Goal: Task Accomplishment & Management: Use online tool/utility

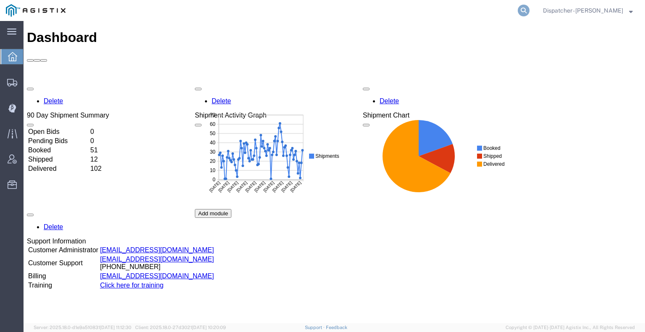
click at [520, 11] on icon at bounding box center [524, 11] width 12 height 12
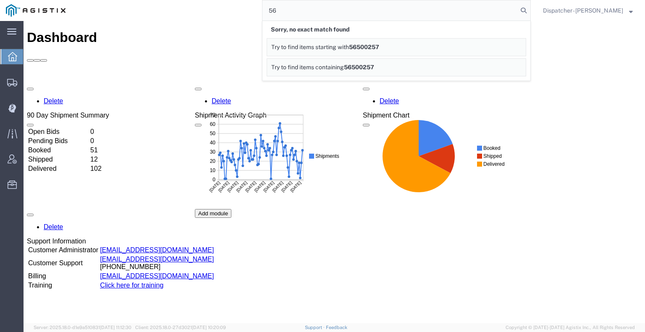
type input "5"
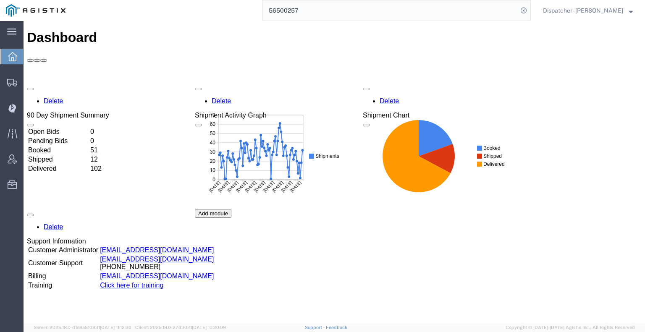
type input "56500257"
click at [522, 10] on icon at bounding box center [524, 11] width 12 height 12
click at [521, 10] on icon at bounding box center [524, 11] width 12 height 12
type input "56500257"
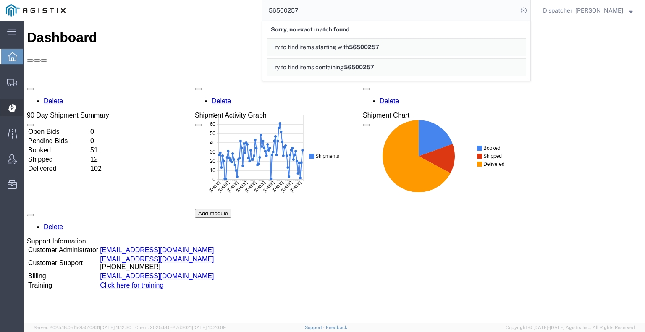
click at [7, 110] on div at bounding box center [12, 107] width 24 height 17
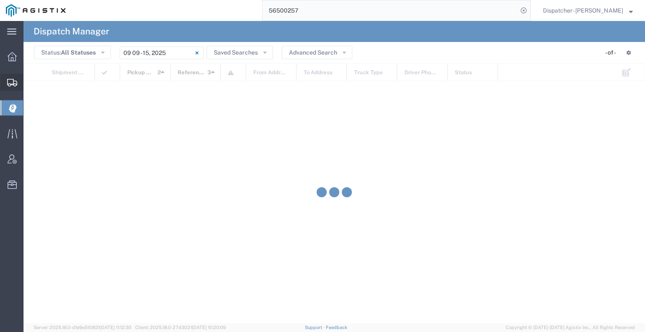
click at [10, 81] on icon at bounding box center [12, 83] width 10 height 8
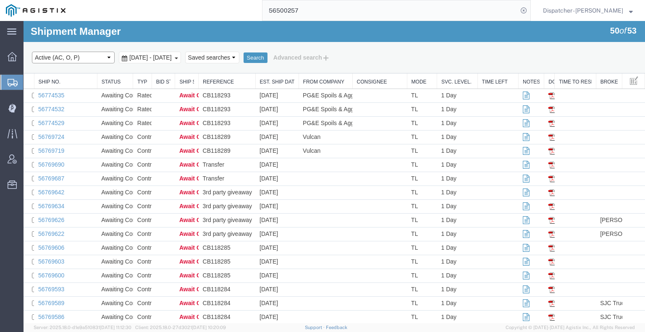
click at [89, 57] on select "Select status Active (AC, O, P) All Approved Awaiting Confirmation (AC) Booked …" at bounding box center [73, 58] width 83 height 12
select select "DLVD"
click at [32, 52] on select "Select status Active (AC, O, P) All Approved Awaiting Confirmation (AC) Booked …" at bounding box center [73, 58] width 83 height 12
click at [164, 55] on span "[DATE] - [DATE]" at bounding box center [150, 57] width 47 height 7
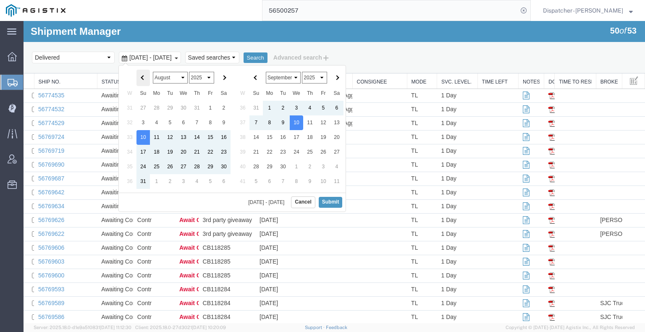
click at [142, 74] on th at bounding box center [142, 78] width 13 height 16
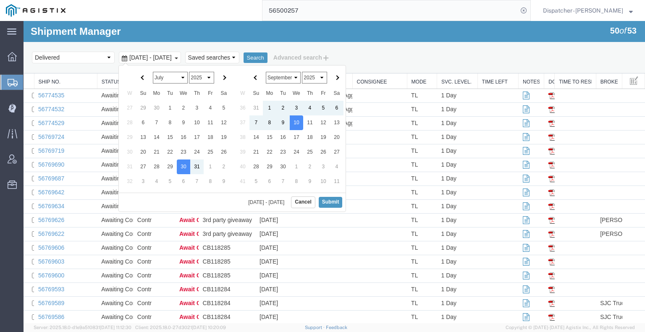
click at [289, 73] on select "January February March April May June July August September October November De…" at bounding box center [283, 78] width 35 height 12
click at [282, 75] on select "January February March April May June July August September October November De…" at bounding box center [283, 78] width 35 height 12
click at [335, 201] on button "Submit" at bounding box center [331, 202] width 24 height 10
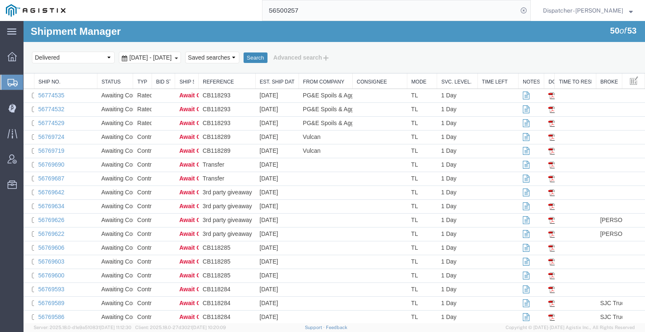
click at [267, 57] on button "Search" at bounding box center [255, 57] width 24 height 11
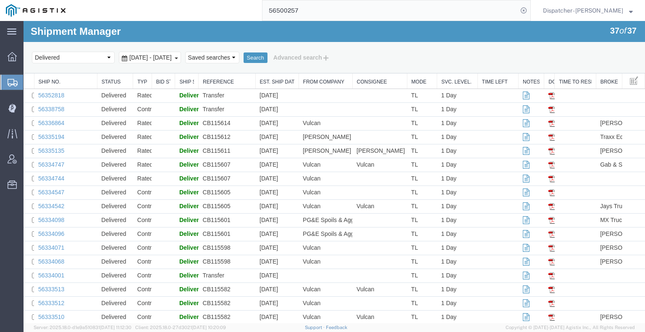
drag, startPoint x: 265, startPoint y: 3, endPoint x: 217, endPoint y: 5, distance: 48.3
click at [224, 5] on div "56500257" at bounding box center [300, 10] width 459 height 21
type input "56333249"
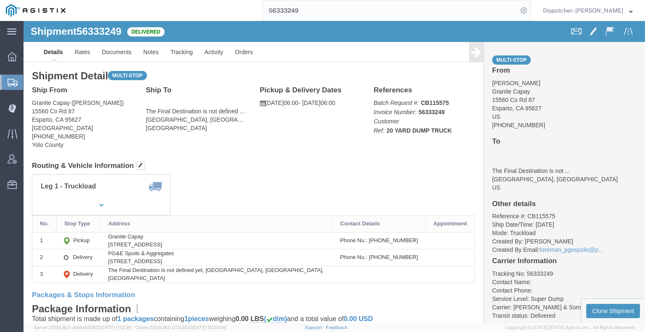
drag, startPoint x: 328, startPoint y: 12, endPoint x: 214, endPoint y: 16, distance: 114.3
click at [243, 16] on div "56333249" at bounding box center [300, 10] width 459 height 21
type input "56333281"
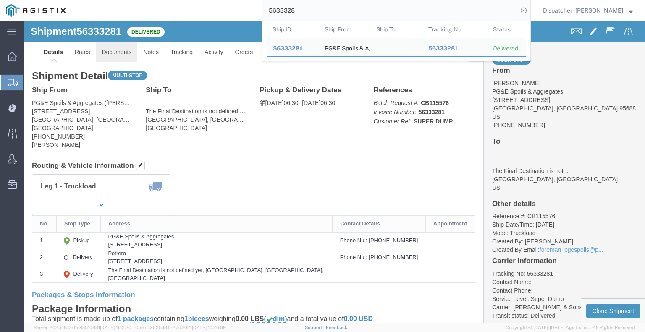
click link "Documents"
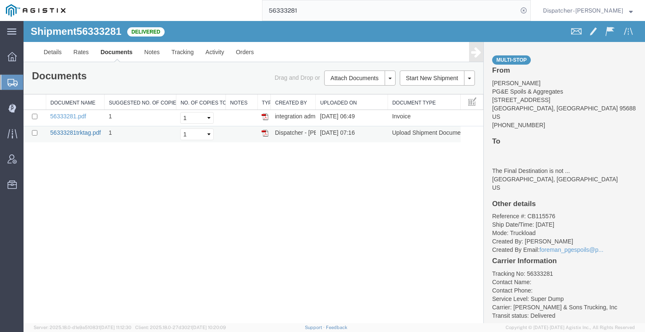
click at [63, 131] on link "56333281trktag.pdf" at bounding box center [75, 132] width 51 height 7
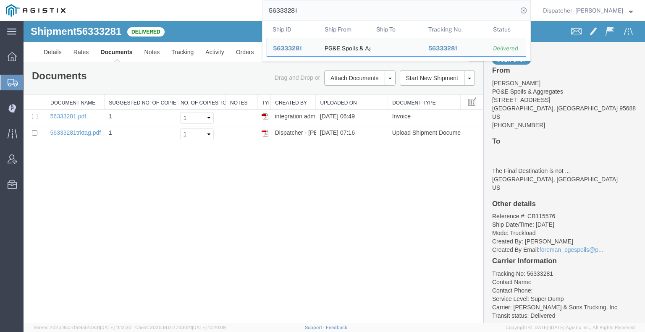
drag, startPoint x: 304, startPoint y: 10, endPoint x: 165, endPoint y: 10, distance: 139.4
click at [209, 10] on div "56333281 Ship ID Ship From Ship To Tracking Nu. Status Ship ID 56333281 Ship Fr…" at bounding box center [300, 10] width 459 height 21
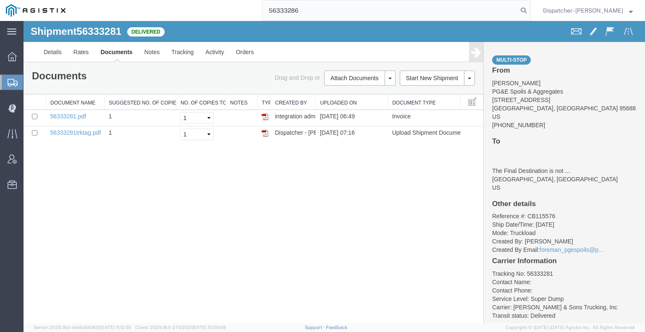
type input "56333286"
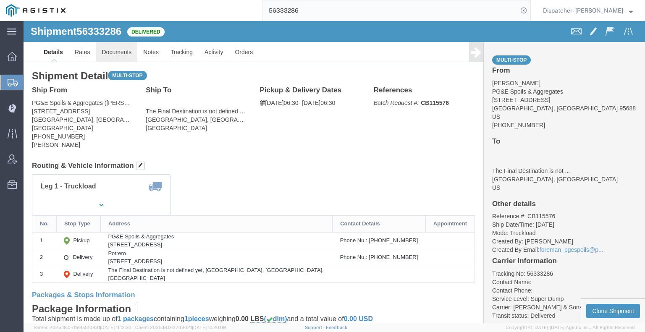
click link "Documents"
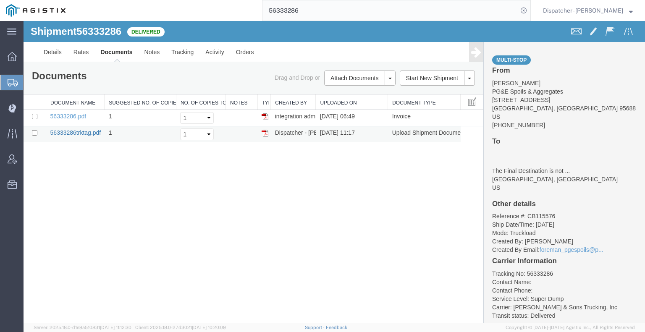
click at [76, 133] on link "56333286trktag.pdf" at bounding box center [75, 132] width 51 height 7
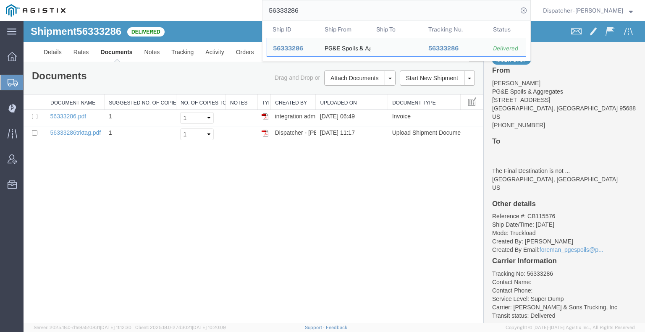
drag, startPoint x: 336, startPoint y: 11, endPoint x: 199, endPoint y: 13, distance: 136.9
click at [205, 13] on div "56333286 Ship ID Ship From Ship To Tracking Nu. Status Ship ID 56333286 Ship Fr…" at bounding box center [300, 10] width 459 height 21
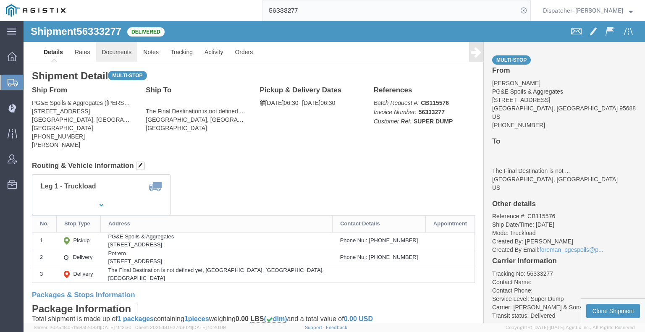
click link "Documents"
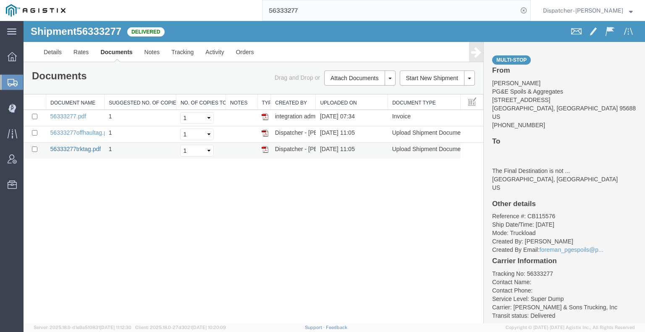
click at [73, 149] on link "56333277trktag.pdf" at bounding box center [75, 149] width 51 height 7
click at [316, 10] on input "56333277" at bounding box center [389, 10] width 255 height 20
type input "56333279"
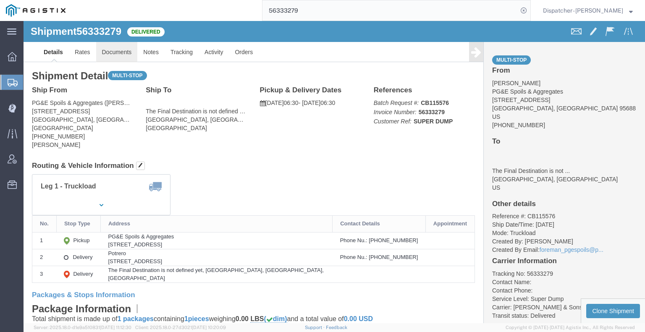
click link "Documents"
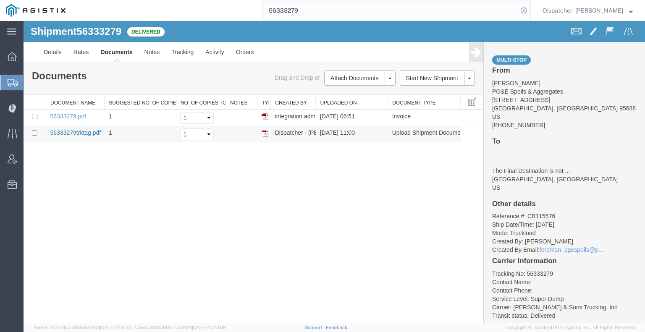
click at [61, 129] on link "56333279trktag.pdf" at bounding box center [75, 132] width 51 height 7
drag, startPoint x: 267, startPoint y: 7, endPoint x: 222, endPoint y: 11, distance: 45.5
click at [226, 10] on div "56333279" at bounding box center [300, 10] width 459 height 21
type input "56333273"
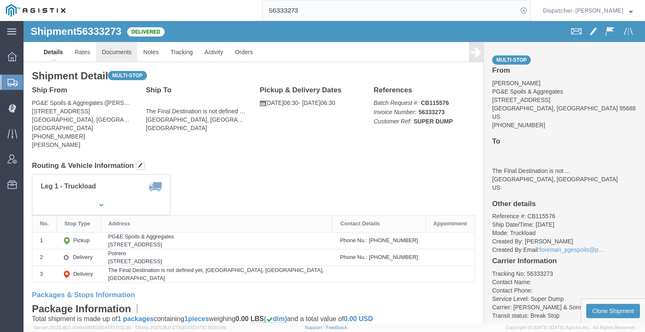
click link "Documents"
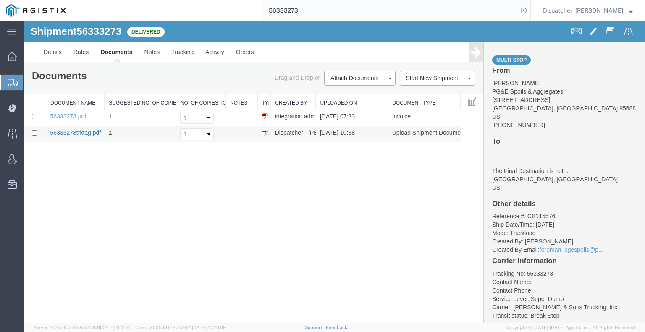
click at [83, 132] on link "56333273trktag.pdf" at bounding box center [75, 132] width 51 height 7
click at [262, 10] on input "56333273" at bounding box center [389, 10] width 255 height 20
type input "56333275"
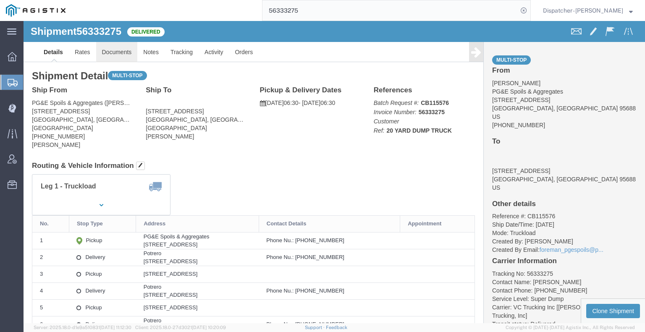
click link "Documents"
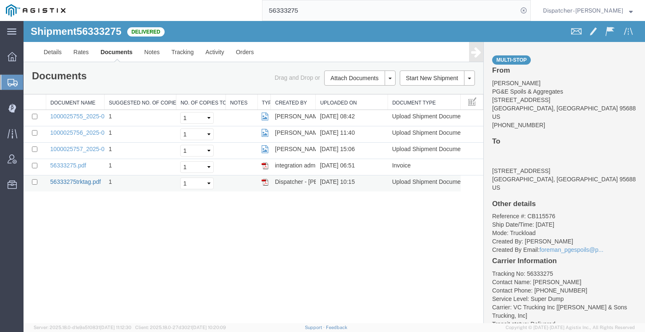
click at [86, 182] on link "56333275trktag.pdf" at bounding box center [75, 181] width 51 height 7
drag, startPoint x: 263, startPoint y: 9, endPoint x: 222, endPoint y: 2, distance: 41.7
click at [240, 7] on div "56333275" at bounding box center [300, 10] width 459 height 21
type input "56333283"
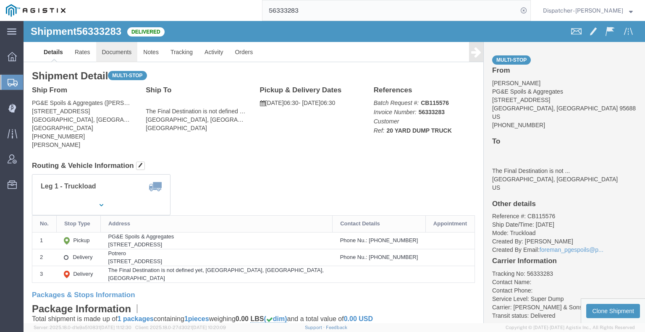
click link "Documents"
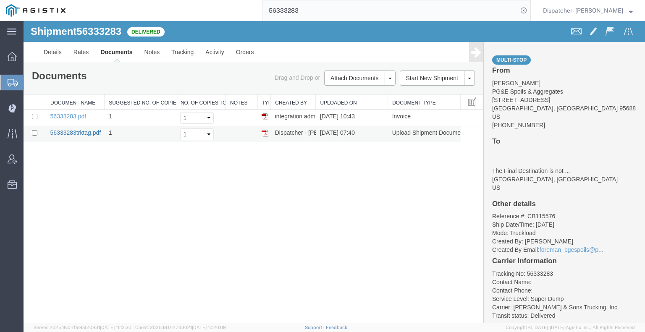
click at [84, 134] on link "56333283trktag.pdf" at bounding box center [75, 132] width 51 height 7
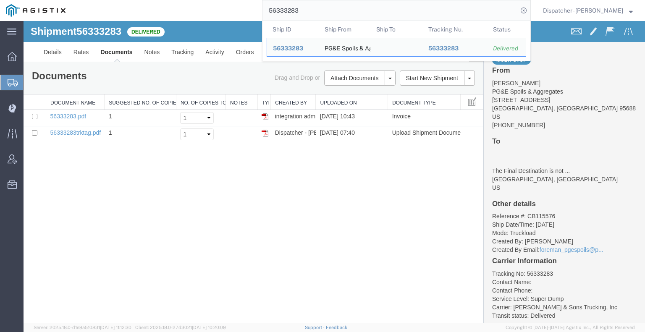
drag, startPoint x: 319, startPoint y: 8, endPoint x: 192, endPoint y: 15, distance: 127.4
click at [202, 15] on div "56333283 Ship ID Ship From Ship To Tracking Nu. Status Ship ID 56333283 Ship Fr…" at bounding box center [300, 10] width 459 height 21
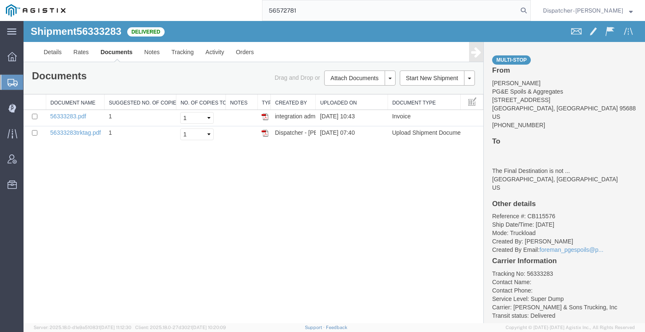
type input "56572781"
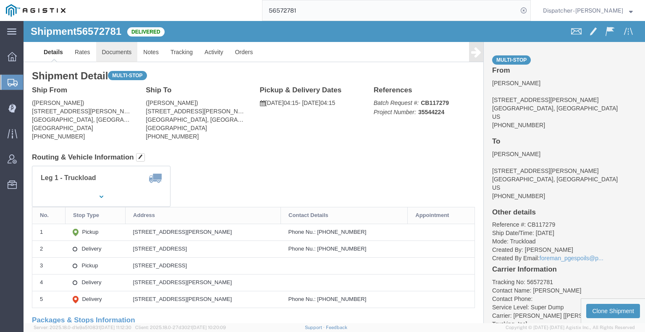
click link "Documents"
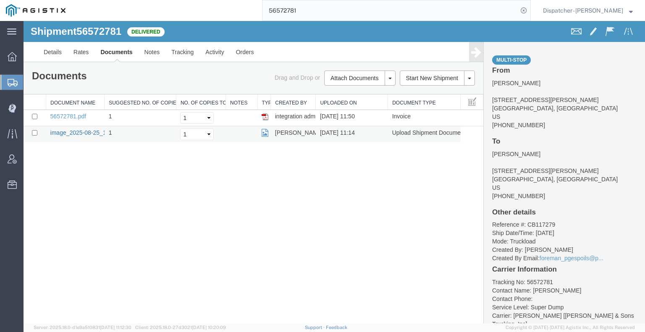
click at [76, 130] on link "image_2025-08-25_11_14_23.jpg" at bounding box center [94, 132] width 88 height 7
click at [151, 51] on link "Notes" at bounding box center [152, 52] width 27 height 20
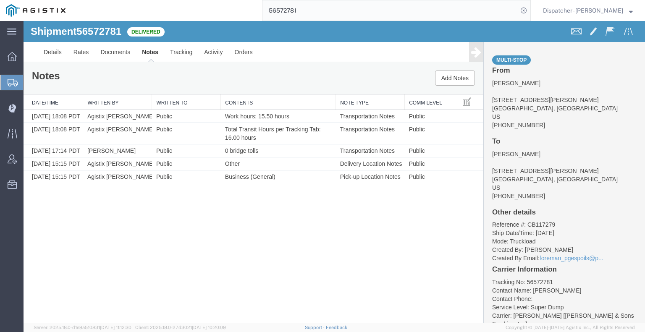
click at [84, 251] on div "Shipment 56572781 5 of 5 Delivered Details Rates Documents Notes Tracking Activ…" at bounding box center [334, 172] width 621 height 302
click at [112, 51] on link "Documents" at bounding box center [115, 52] width 42 height 20
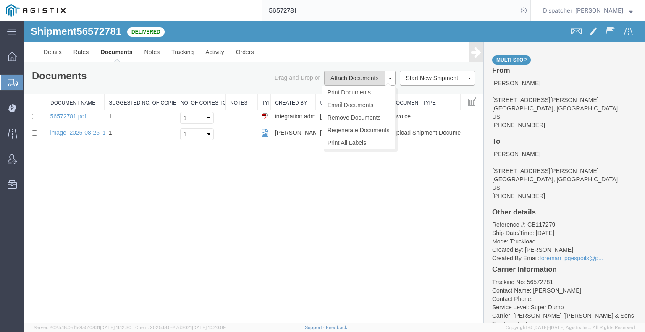
click at [348, 77] on button "Attach Documents" at bounding box center [354, 78] width 60 height 15
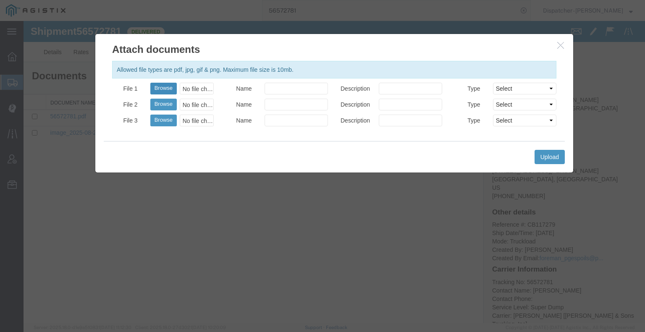
click at [166, 87] on button "Browse" at bounding box center [163, 89] width 26 height 12
type input "C:\fakepath\56572781trktag.pdf"
click at [544, 152] on button "Upload" at bounding box center [549, 157] width 30 height 14
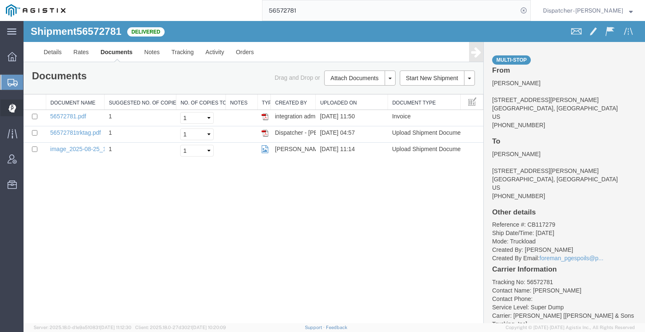
click at [9, 104] on icon at bounding box center [12, 108] width 8 height 9
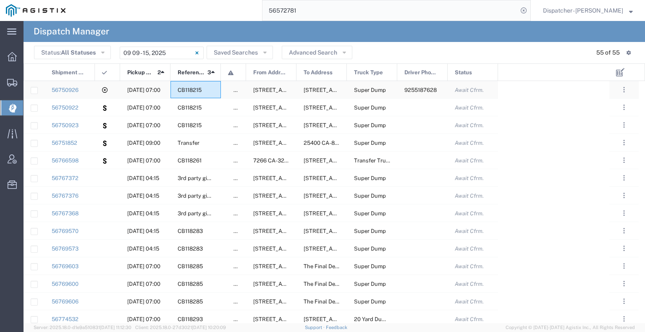
click at [220, 92] on div "CB118215" at bounding box center [195, 89] width 50 height 17
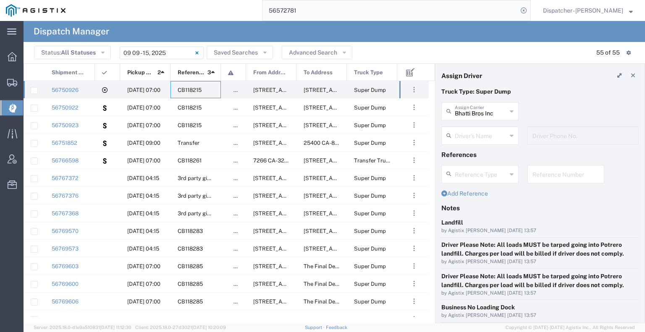
click at [488, 114] on input "Bhatti Bros Inc" at bounding box center [481, 110] width 52 height 15
type input "a"
type input "bh"
click at [498, 131] on span "Bhatti Bros Inc" at bounding box center [478, 129] width 73 height 13
click at [492, 110] on input "text" at bounding box center [481, 110] width 52 height 15
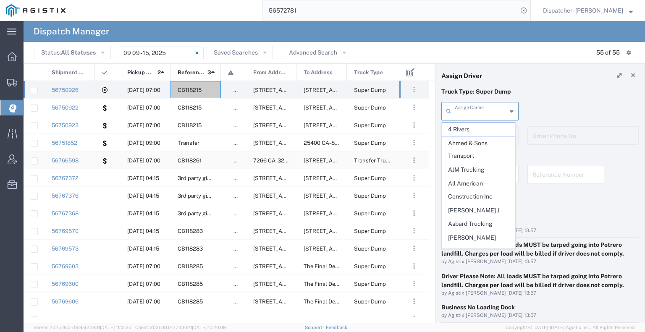
click at [227, 163] on div "false" at bounding box center [233, 160] width 25 height 17
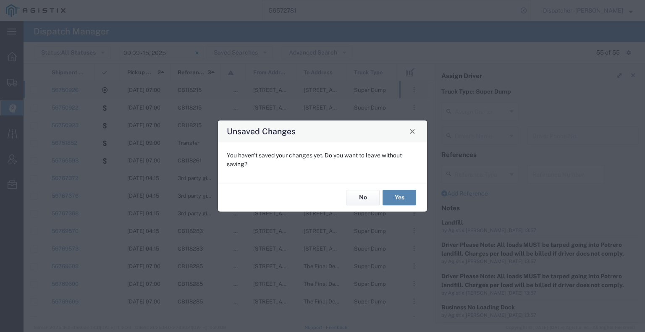
click at [393, 196] on button "Yes" at bounding box center [399, 198] width 34 height 16
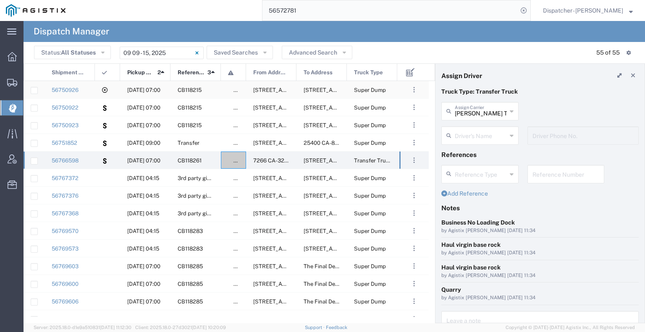
click at [114, 87] on div at bounding box center [107, 89] width 25 height 17
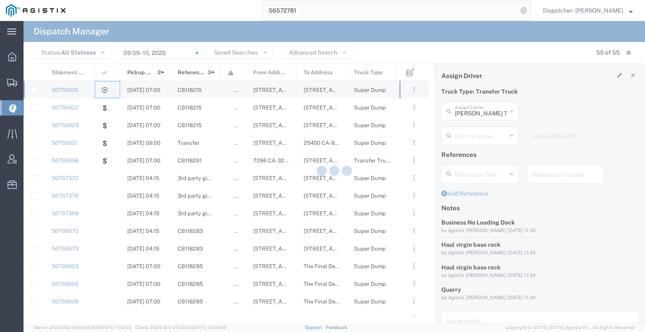
type input "Bhatti Bros Inc"
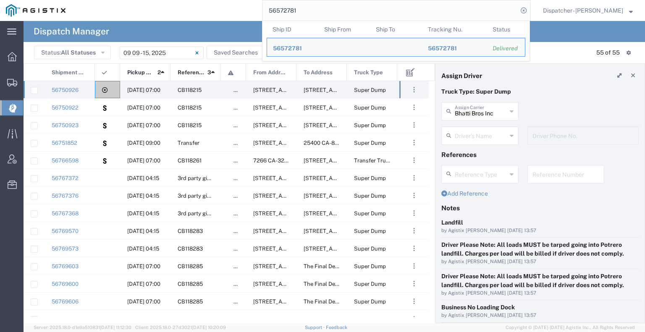
drag, startPoint x: 313, startPoint y: 11, endPoint x: 173, endPoint y: 14, distance: 140.2
click at [194, 12] on div "56572781 Ship ID Ship From Ship To Tracking Nu. Status Ship ID 56572781 Ship Fr…" at bounding box center [300, 10] width 459 height 21
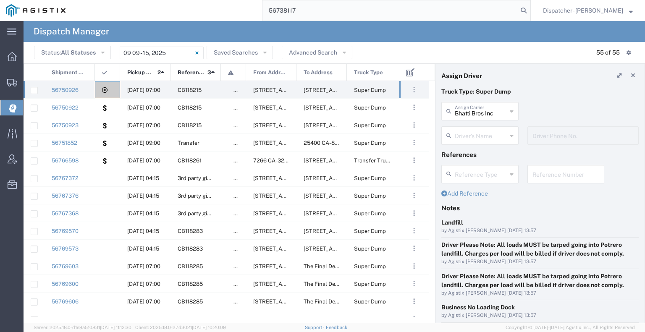
type input "56738117"
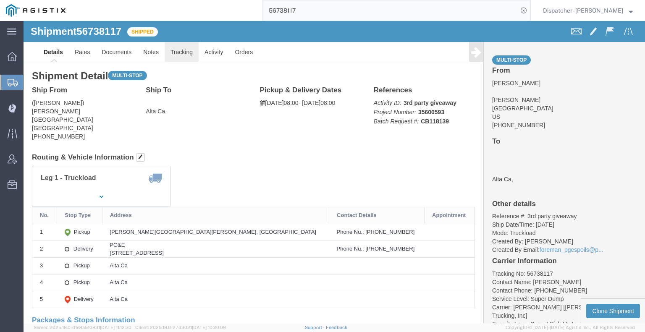
click link "Tracking"
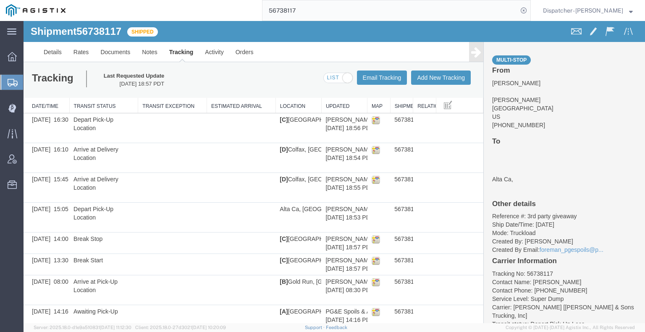
click at [462, 52] on ul "Details Rates Documents Notes Tracking Activity Orders" at bounding box center [334, 52] width 593 height 20
click at [484, 55] on div "Multi-stop From [PERSON_NAME][GEOGRAPHIC_DATA][PERSON_NAME] US [PHONE_NUMBER] T…" at bounding box center [564, 182] width 161 height 281
click at [471, 55] on icon at bounding box center [476, 52] width 10 height 12
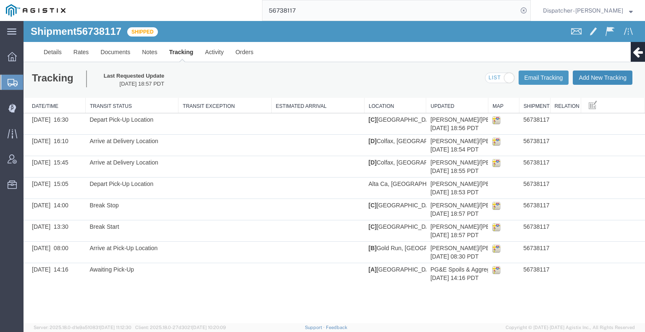
click at [579, 79] on button "Add New Tracking" at bounding box center [603, 78] width 60 height 14
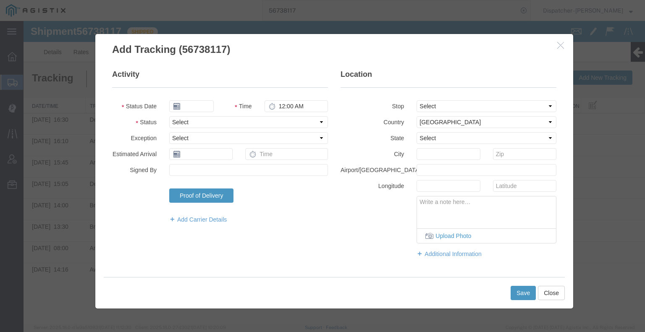
type input "[DATE]"
type input "6:00 AM"
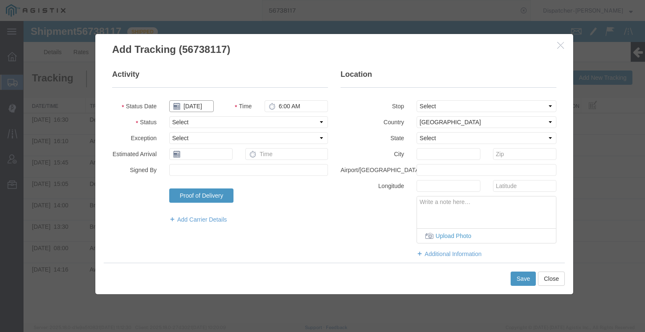
click at [188, 105] on input "[DATE]" at bounding box center [191, 106] width 44 height 12
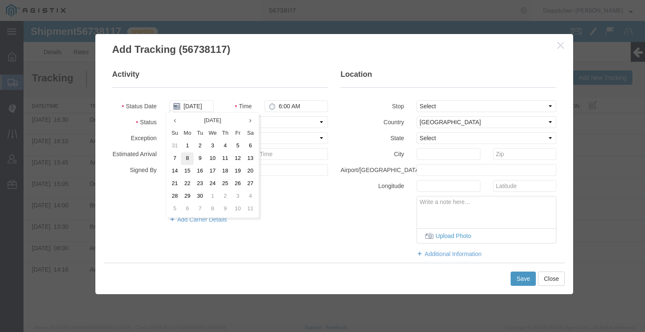
click at [187, 159] on td "8" at bounding box center [187, 158] width 13 height 13
type input "[DATE]"
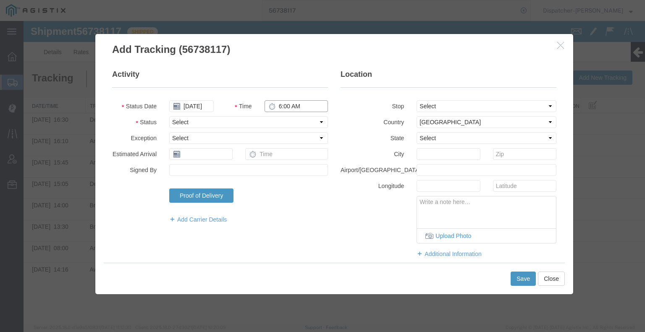
click at [287, 109] on input "6:00 AM" at bounding box center [295, 106] width 63 height 12
type input "4:30 PM"
click at [279, 121] on select "Select Arrival Notice Available Arrival Notice Imported Arrive at Delivery Loca…" at bounding box center [248, 122] width 159 height 12
select select "DELIVRED"
click at [169, 116] on select "Select Arrival Notice Available Arrival Notice Imported Arrive at Delivery Loca…" at bounding box center [248, 122] width 159 height 12
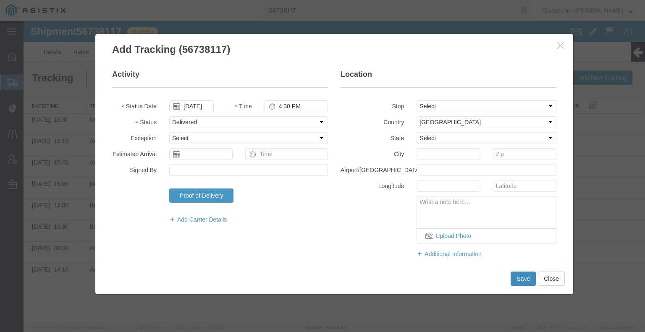
click at [522, 280] on button "Save" at bounding box center [522, 279] width 25 height 14
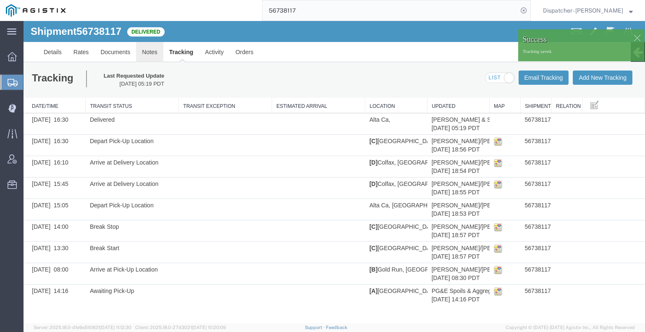
click at [151, 52] on link "Notes" at bounding box center [149, 52] width 27 height 20
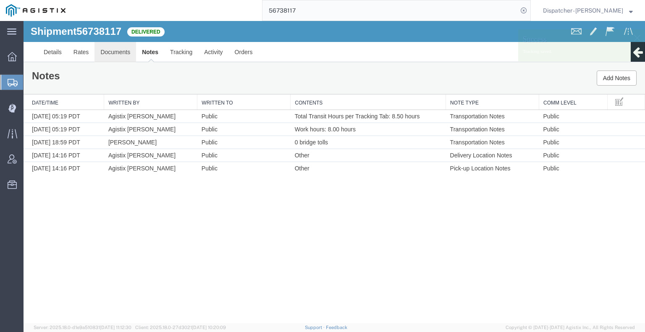
click at [114, 52] on link "Documents" at bounding box center [115, 52] width 42 height 20
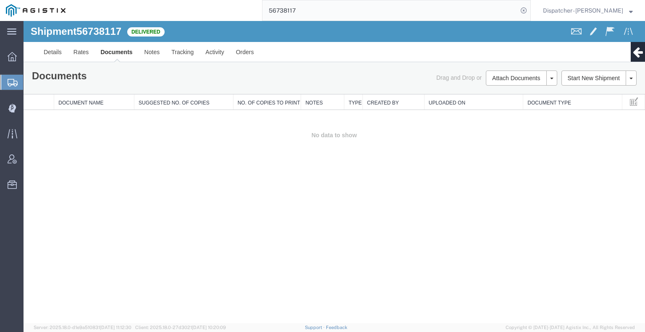
click at [112, 199] on div "Shipment 56738117 0 of 0 Delivered Details Rates Documents Notes Tracking Activ…" at bounding box center [334, 172] width 621 height 302
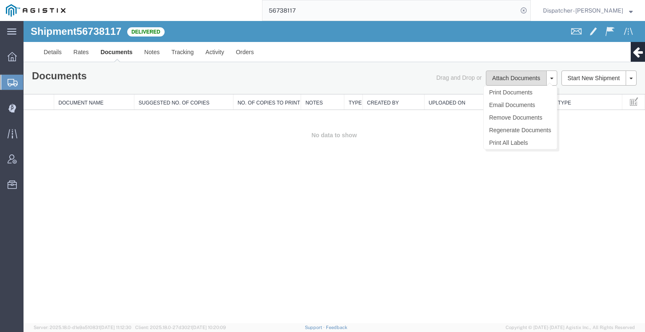
click at [523, 72] on button "Attach Documents" at bounding box center [516, 78] width 60 height 15
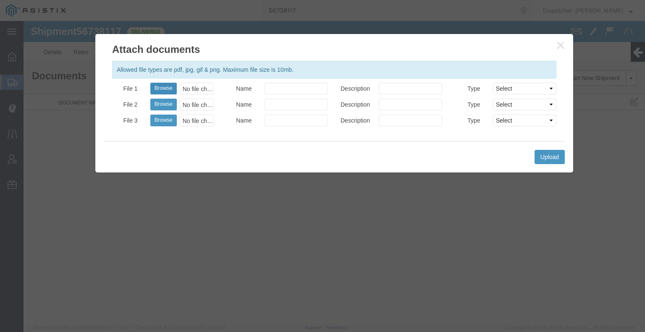
click at [167, 87] on button "Browse" at bounding box center [163, 89] width 26 height 12
type input "C:\fakepath\56738117trktag.pdf"
click at [552, 154] on button "Upload" at bounding box center [549, 157] width 30 height 14
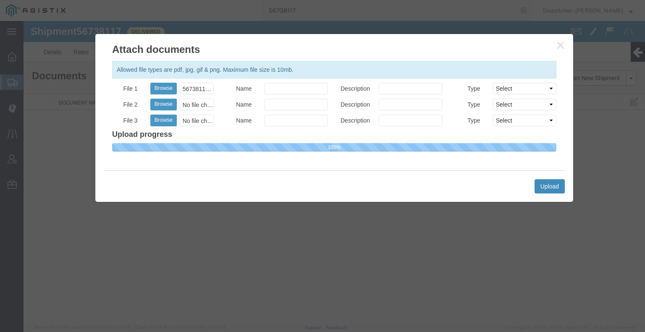
select select
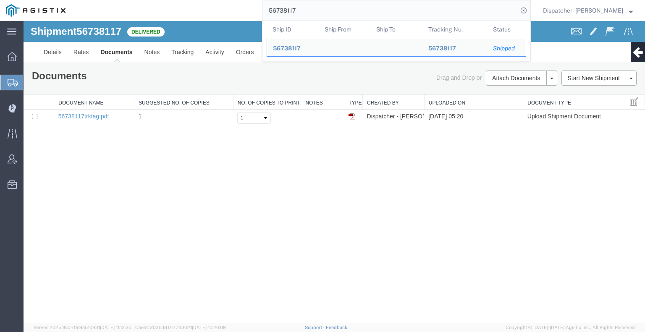
click at [286, 11] on input "56738117" at bounding box center [389, 10] width 255 height 20
click at [295, 11] on input "56738117" at bounding box center [389, 10] width 255 height 20
drag, startPoint x: 295, startPoint y: 11, endPoint x: 242, endPoint y: 13, distance: 53.3
click at [242, 13] on div "56738117 Ship ID Ship From Ship To Tracking Nu. Status Ship ID 56738117 Ship Fr…" at bounding box center [300, 10] width 459 height 21
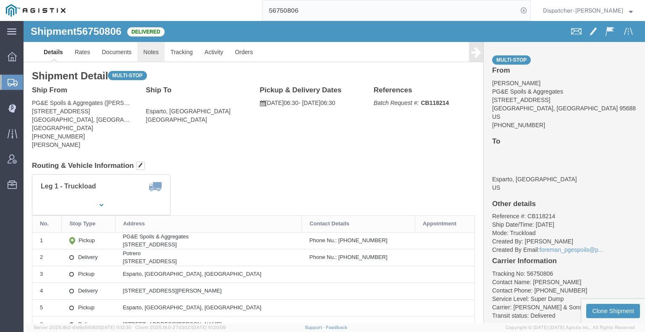
drag, startPoint x: 156, startPoint y: 50, endPoint x: 132, endPoint y: 29, distance: 31.5
click link "Notes"
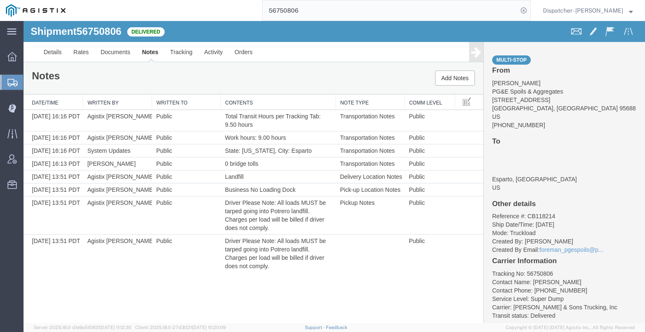
click at [120, 38] on div "Shipment 56750806 8 of 8 Delivered" at bounding box center [179, 34] width 310 height 16
click at [119, 47] on link "Documents" at bounding box center [115, 52] width 42 height 20
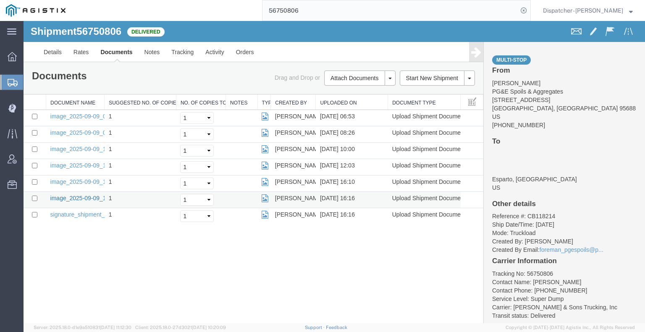
click at [87, 196] on link "image_2025-09-09_16_16_37.jpg" at bounding box center [94, 198] width 88 height 7
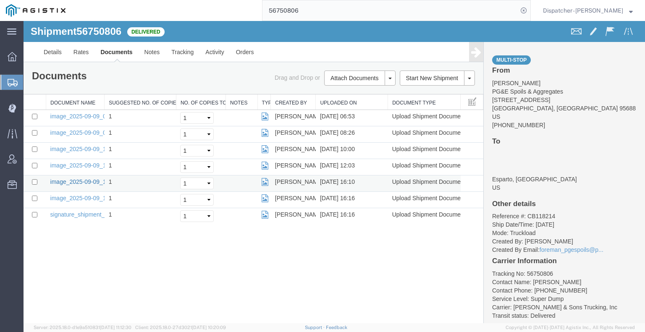
click at [81, 180] on link "image_2025-09-09_16_10_32.jpg" at bounding box center [94, 181] width 88 height 7
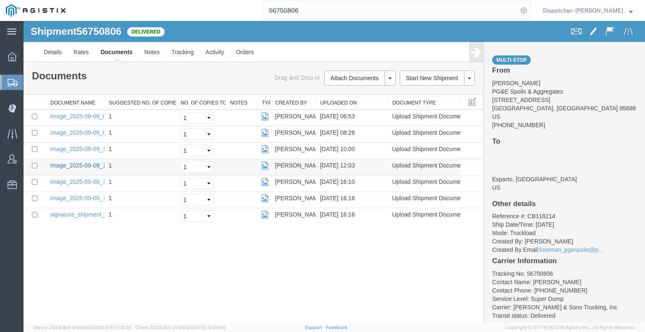
click at [69, 162] on link "image_2025-09-09_12_03_06.jpg" at bounding box center [94, 165] width 88 height 7
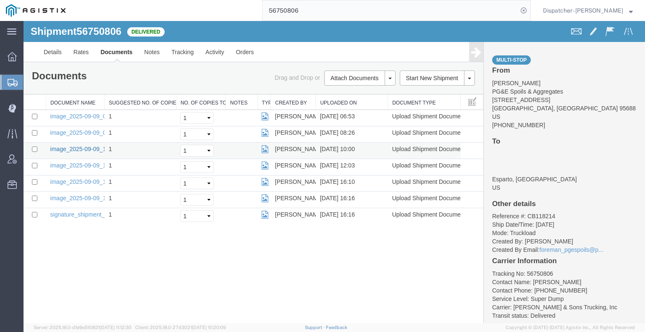
click at [79, 150] on link "image_2025-09-09_10_00_07.jpg" at bounding box center [94, 149] width 88 height 7
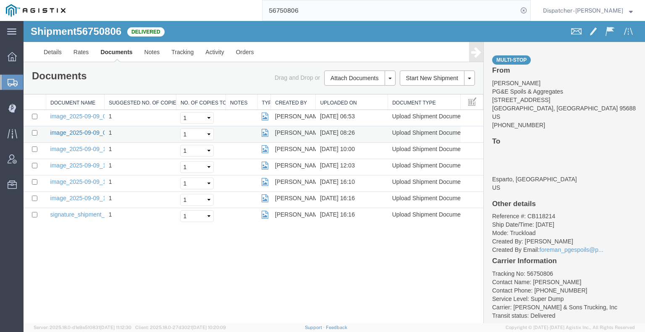
click at [78, 134] on link "image_2025-09-09_08_26_50.jpg" at bounding box center [94, 132] width 88 height 7
click at [58, 116] on link "image_2025-09-09_06_53_39.jpg" at bounding box center [94, 116] width 88 height 7
drag, startPoint x: 306, startPoint y: 15, endPoint x: 282, endPoint y: 16, distance: 24.0
click at [285, 16] on input "56750806" at bounding box center [389, 10] width 255 height 20
type input "5"
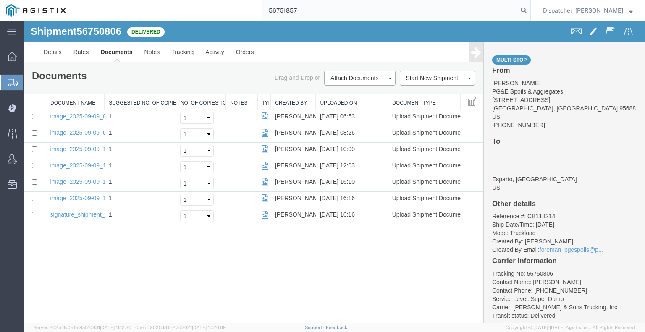
type input "56751857"
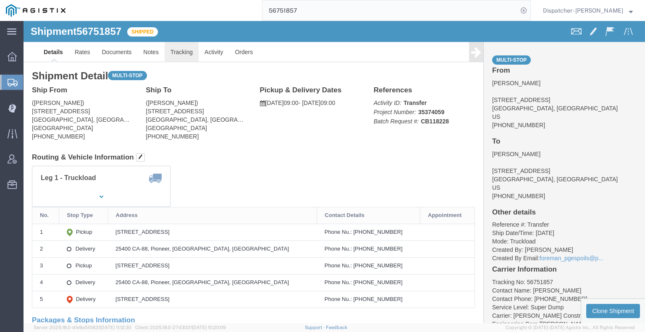
click link "Tracking"
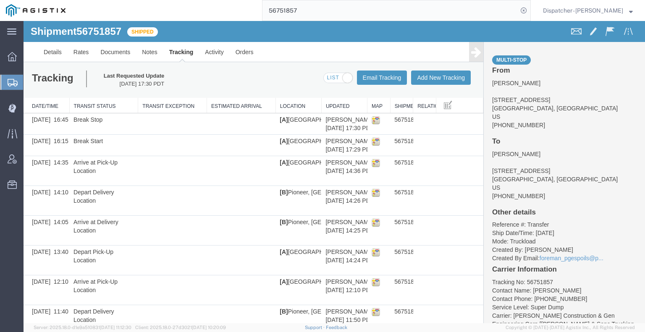
click at [474, 49] on icon at bounding box center [476, 52] width 10 height 12
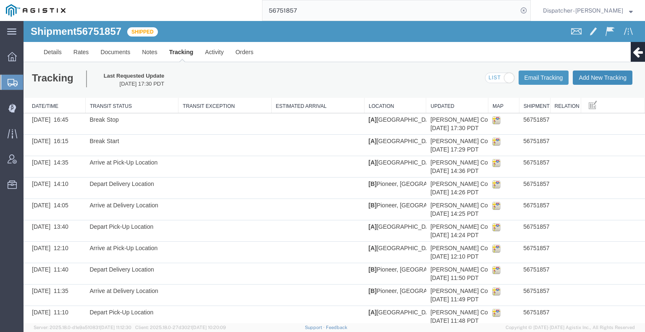
click at [588, 76] on button "Add New Tracking" at bounding box center [603, 78] width 60 height 14
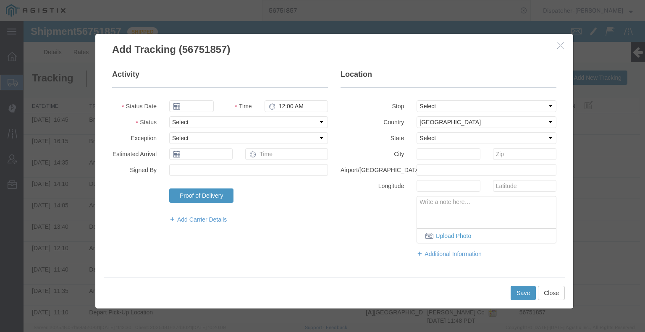
type input "[DATE]"
type input "6:00 AM"
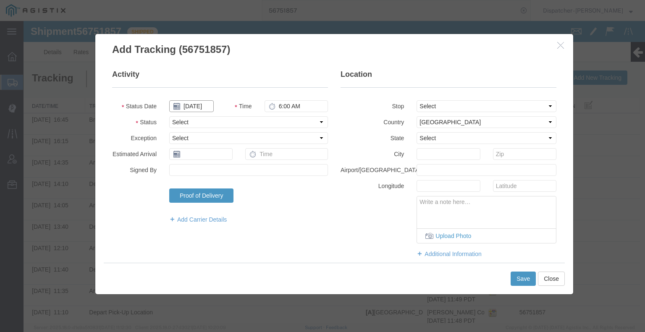
click at [193, 110] on input "[DATE]" at bounding box center [191, 106] width 44 height 12
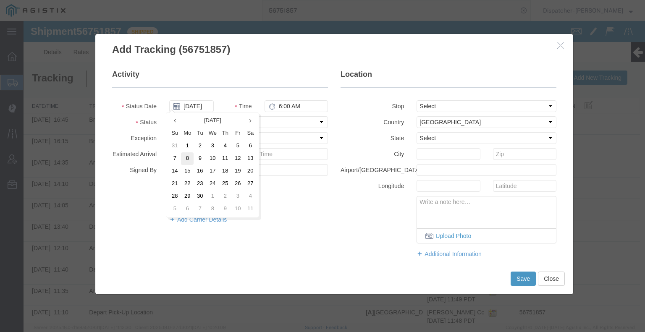
click at [185, 159] on td "8" at bounding box center [187, 158] width 13 height 13
type input "[DATE]"
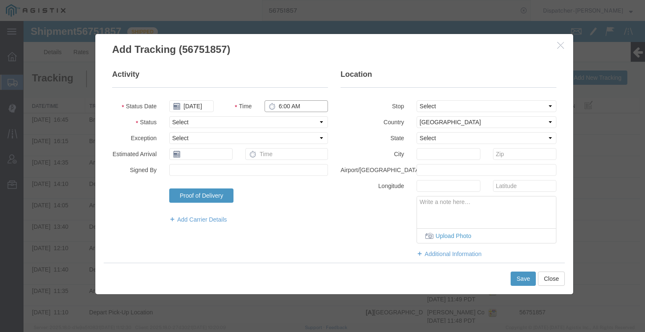
click at [290, 105] on input "6:00 AM" at bounding box center [295, 106] width 63 height 12
type input "5:30 PM"
click at [264, 124] on select "Select Arrival Notice Available Arrival Notice Imported Arrive at Delivery Loca…" at bounding box center [248, 122] width 159 height 12
select select "DELIVRED"
click at [169, 116] on select "Select Arrival Notice Available Arrival Notice Imported Arrive at Delivery Loca…" at bounding box center [248, 122] width 159 height 12
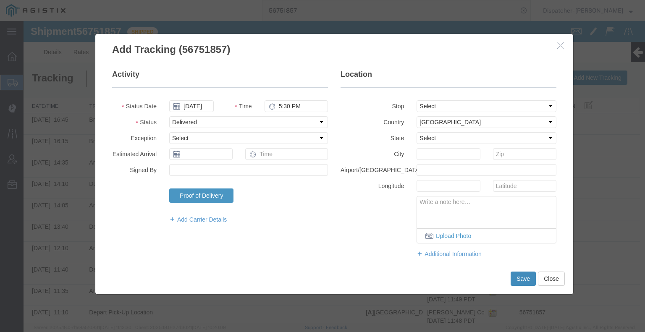
click at [518, 280] on button "Save" at bounding box center [522, 279] width 25 height 14
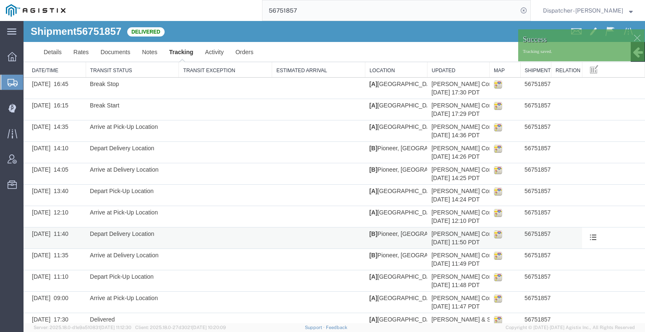
scroll to position [76, 0]
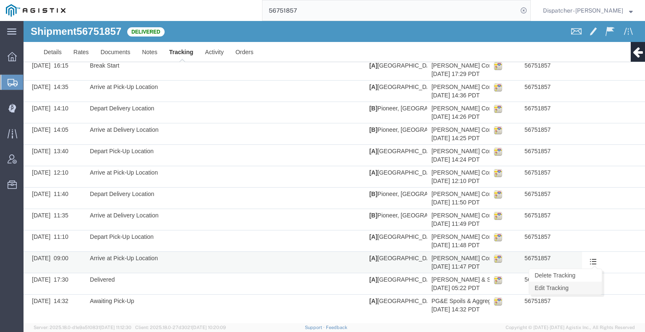
click at [573, 287] on link "Edit Tracking" at bounding box center [565, 288] width 73 height 13
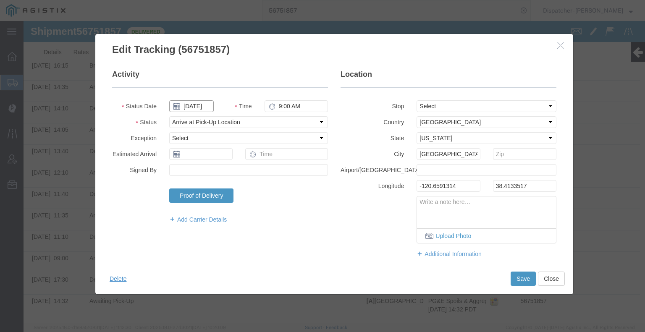
click at [194, 107] on input "[DATE]" at bounding box center [191, 106] width 44 height 12
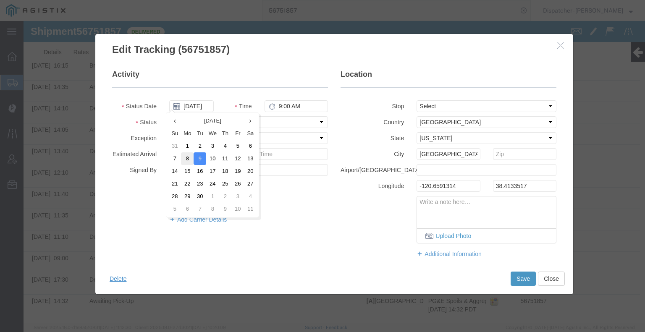
click at [187, 161] on td "8" at bounding box center [187, 158] width 13 height 13
type input "[DATE]"
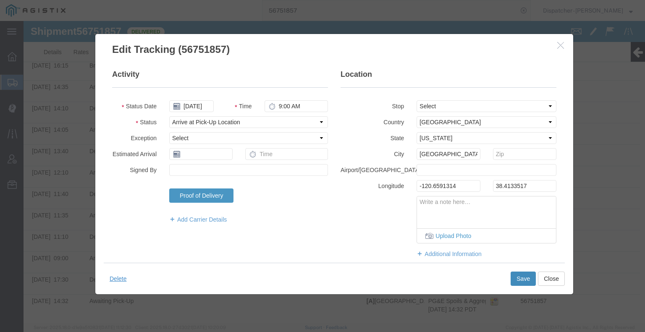
click at [529, 280] on button "Save" at bounding box center [522, 279] width 25 height 14
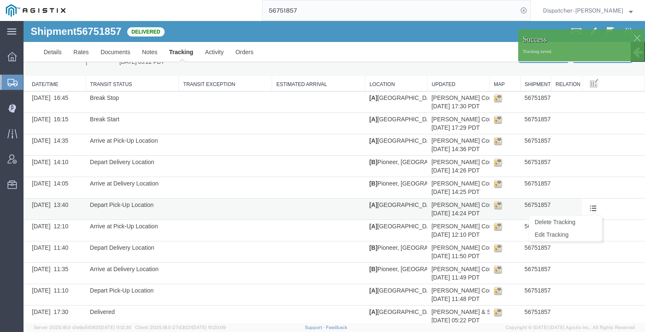
scroll to position [0, 0]
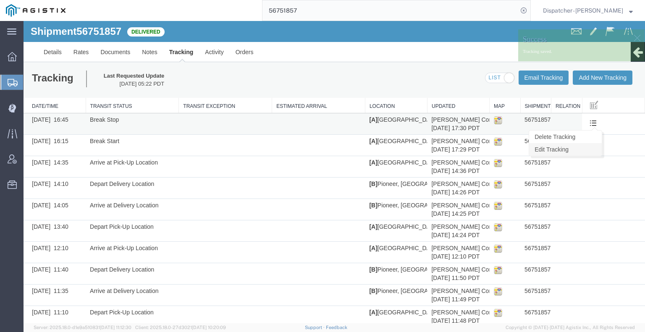
click at [589, 151] on link "Edit Tracking" at bounding box center [565, 149] width 73 height 13
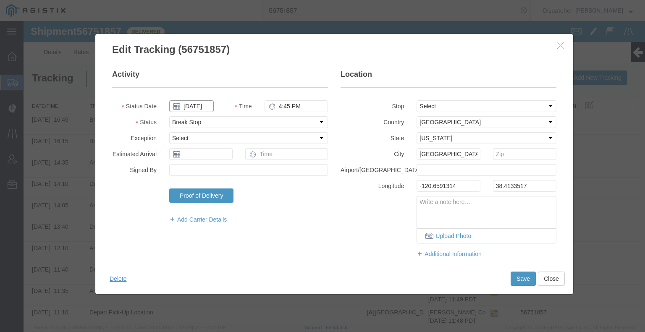
click at [197, 105] on input "[DATE]" at bounding box center [191, 106] width 44 height 12
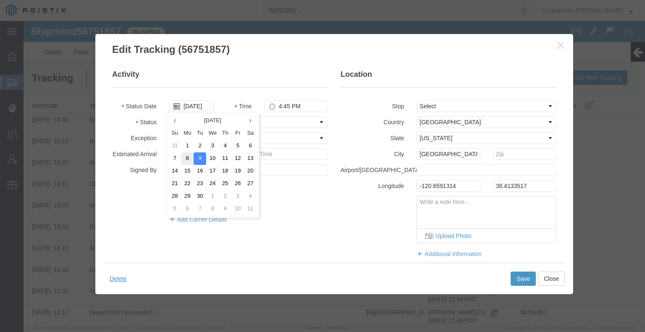
click at [190, 160] on td "8" at bounding box center [187, 158] width 13 height 13
type input "[DATE]"
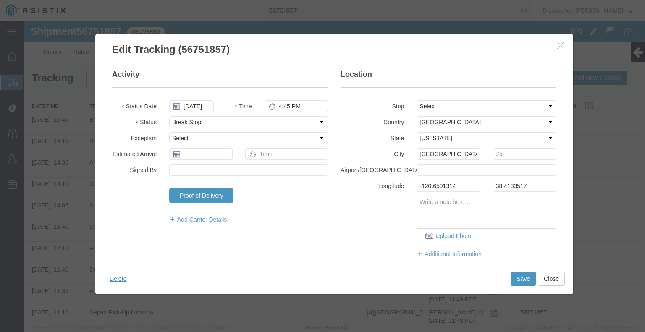
click at [535, 280] on div "Delete Save Close" at bounding box center [334, 278] width 461 height 31
click at [527, 280] on button "Save" at bounding box center [522, 279] width 25 height 14
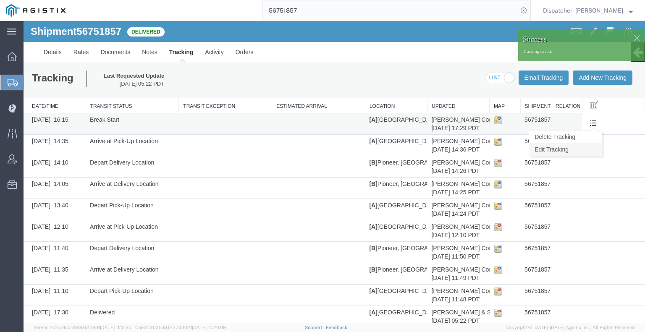
click at [585, 147] on link "Edit Tracking" at bounding box center [565, 149] width 73 height 13
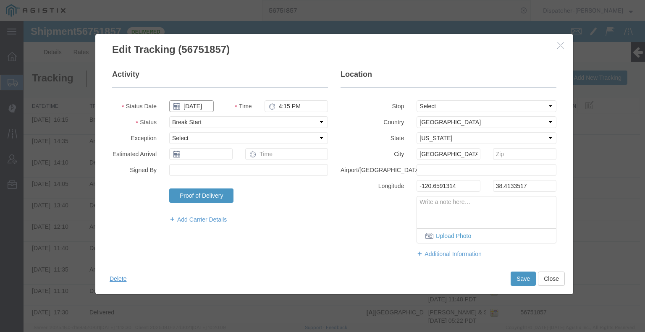
click at [195, 109] on input "[DATE]" at bounding box center [191, 106] width 44 height 12
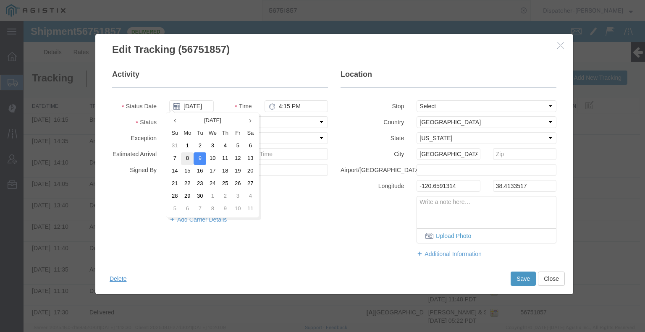
click at [188, 157] on td "8" at bounding box center [187, 158] width 13 height 13
type input "[DATE]"
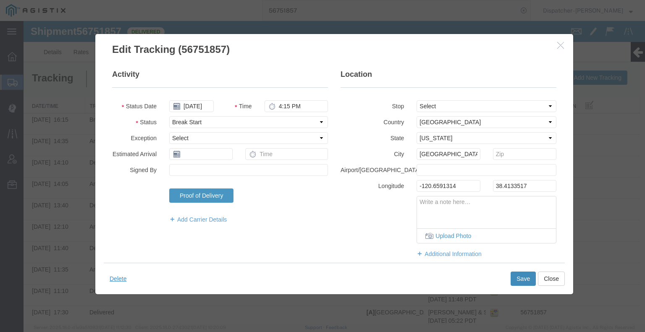
click at [517, 278] on button "Save" at bounding box center [522, 279] width 25 height 14
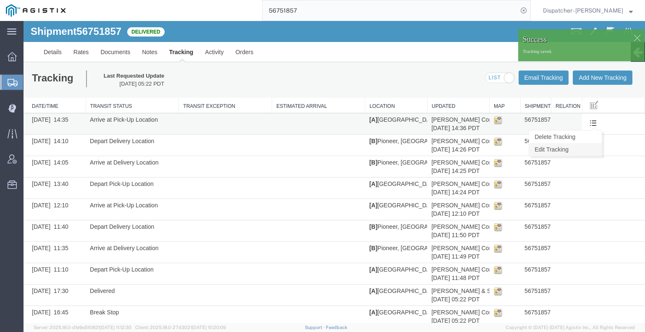
click at [577, 149] on link "Edit Tracking" at bounding box center [565, 149] width 73 height 13
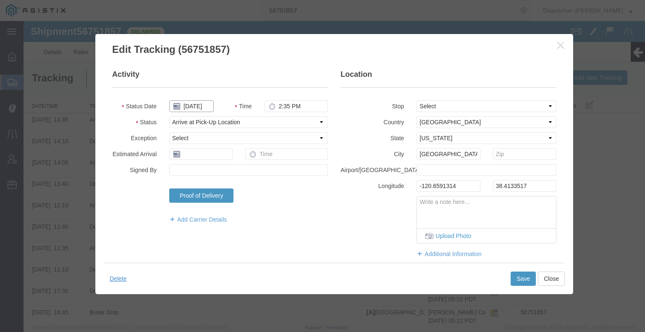
click at [199, 107] on input "[DATE]" at bounding box center [191, 106] width 44 height 12
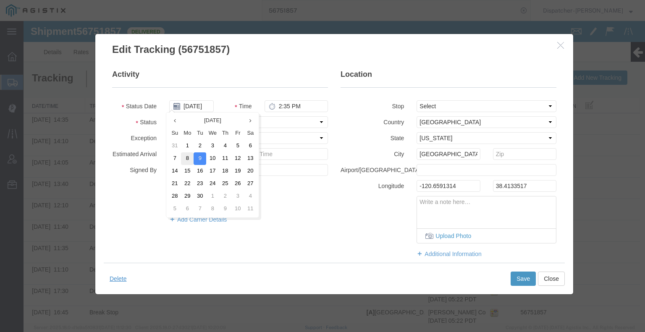
click at [189, 156] on td "8" at bounding box center [187, 158] width 13 height 13
type input "[DATE]"
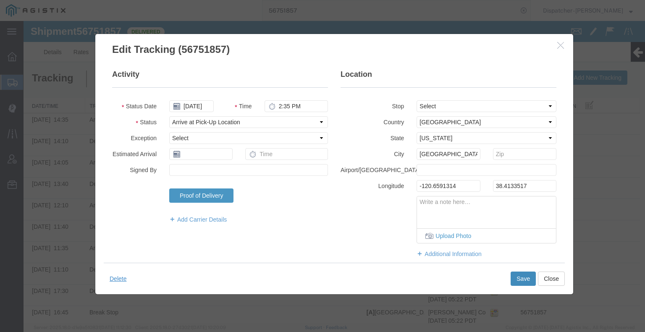
click at [525, 277] on button "Save" at bounding box center [522, 279] width 25 height 14
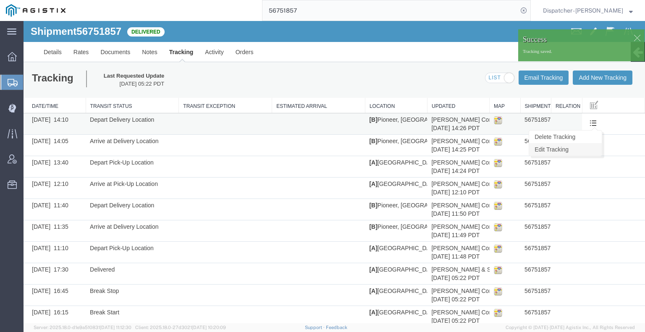
click at [567, 148] on link "Edit Tracking" at bounding box center [565, 149] width 73 height 13
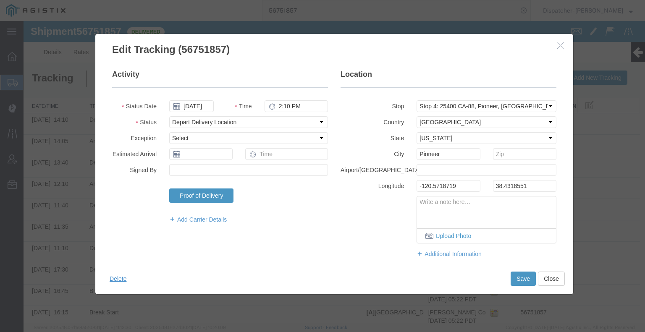
click at [199, 103] on div at bounding box center [334, 172] width 621 height 302
click at [191, 105] on input "[DATE]" at bounding box center [191, 106] width 44 height 12
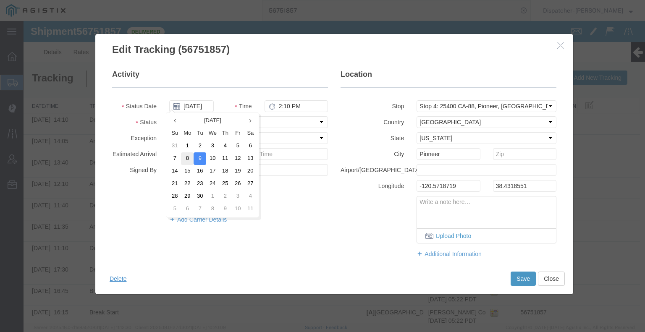
click at [184, 155] on td "8" at bounding box center [187, 158] width 13 height 13
type input "[DATE]"
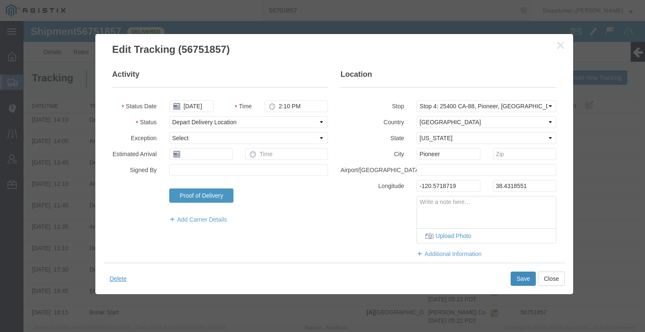
click at [515, 275] on button "Save" at bounding box center [522, 279] width 25 height 14
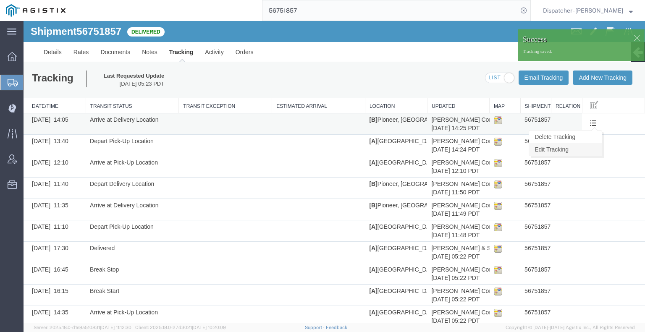
click at [583, 146] on link "Edit Tracking" at bounding box center [565, 149] width 73 height 13
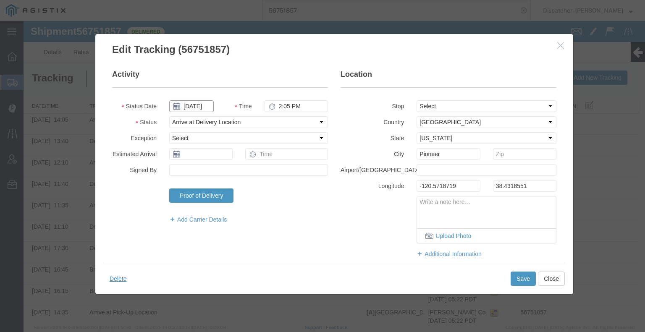
click at [186, 105] on input "[DATE]" at bounding box center [191, 106] width 44 height 12
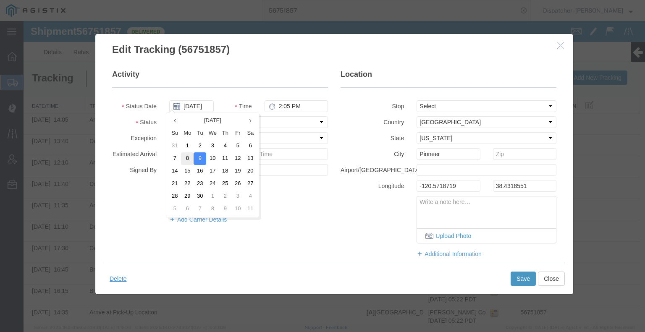
click at [183, 156] on td "8" at bounding box center [187, 158] width 13 height 13
type input "[DATE]"
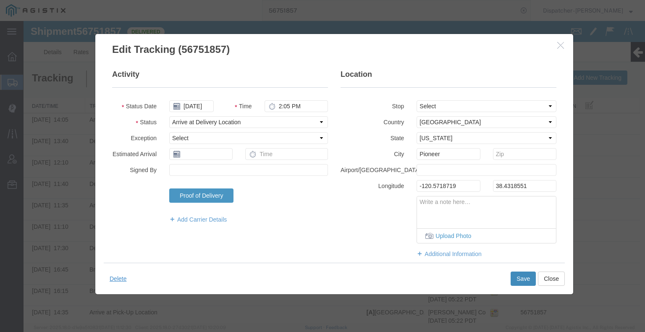
click at [515, 280] on button "Save" at bounding box center [522, 279] width 25 height 14
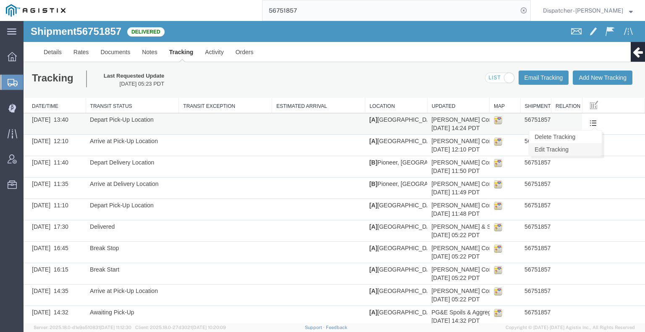
click at [582, 147] on link "Edit Tracking" at bounding box center [565, 149] width 73 height 13
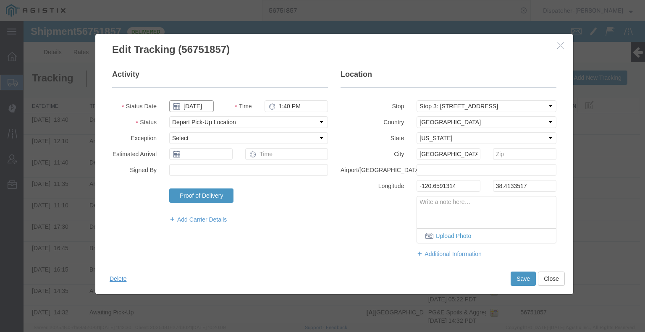
click at [201, 105] on input "[DATE]" at bounding box center [191, 106] width 44 height 12
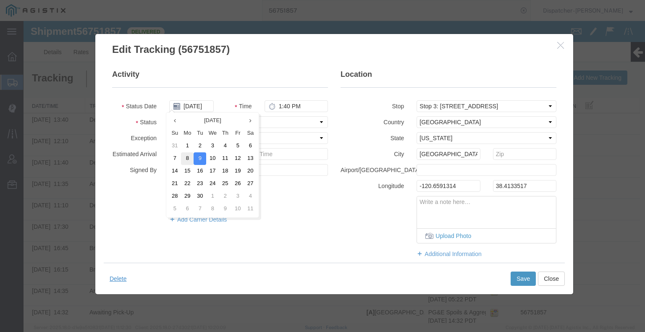
click at [186, 158] on td "8" at bounding box center [187, 158] width 13 height 13
type input "[DATE]"
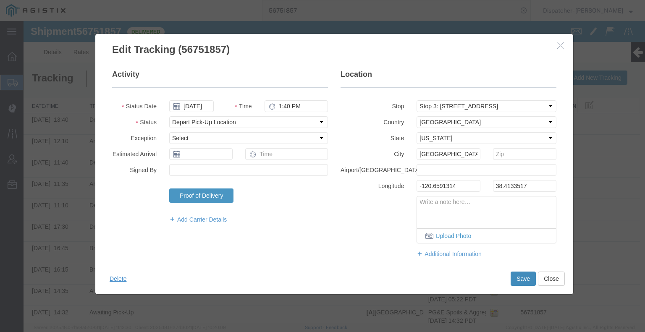
click at [513, 277] on button "Save" at bounding box center [522, 279] width 25 height 14
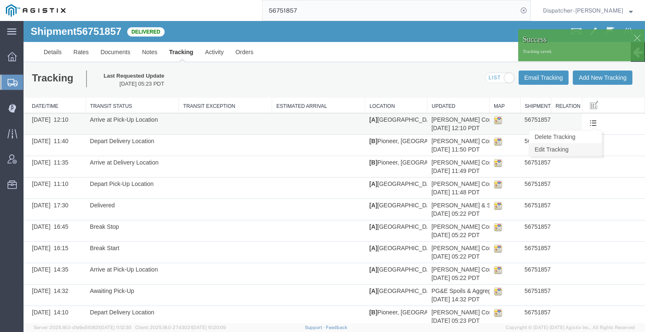
click at [587, 147] on link "Edit Tracking" at bounding box center [565, 149] width 73 height 13
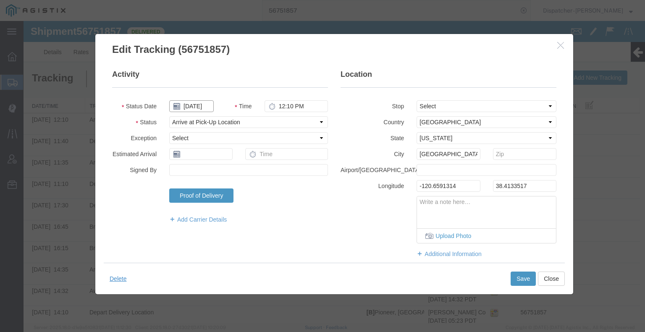
click at [191, 110] on input "[DATE]" at bounding box center [191, 106] width 44 height 12
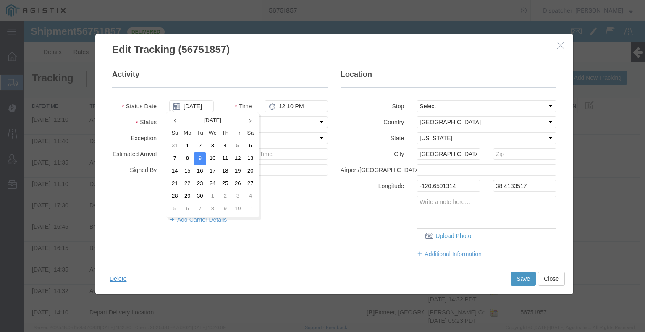
click at [188, 157] on td "8" at bounding box center [187, 158] width 13 height 13
type input "[DATE]"
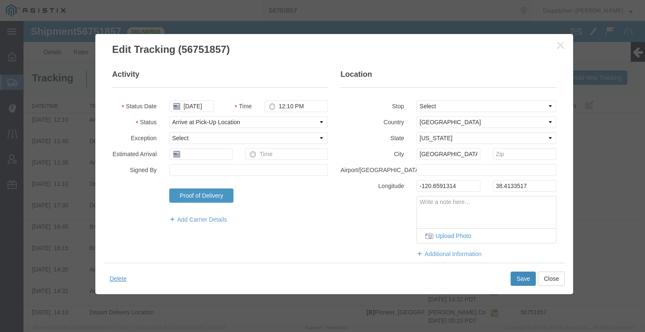
click at [513, 279] on button "Save" at bounding box center [522, 279] width 25 height 14
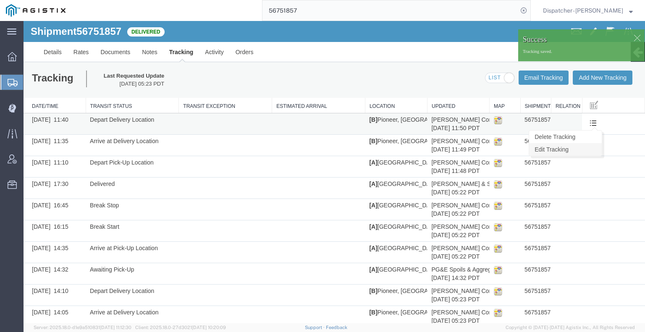
click at [579, 152] on link "Edit Tracking" at bounding box center [565, 149] width 73 height 13
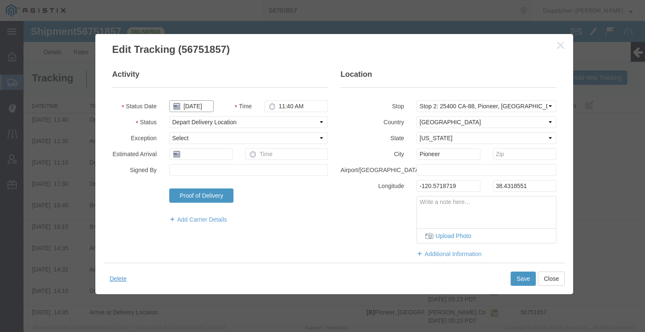
click at [192, 105] on input "[DATE]" at bounding box center [191, 106] width 44 height 12
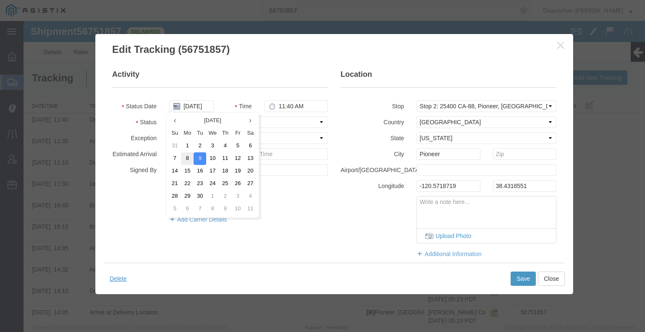
click at [185, 157] on td "8" at bounding box center [187, 158] width 13 height 13
type input "[DATE]"
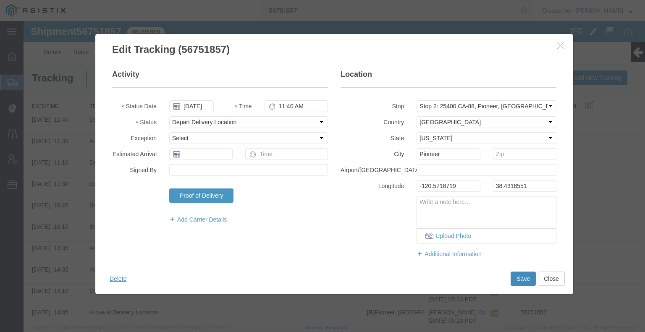
click at [527, 280] on button "Save" at bounding box center [522, 279] width 25 height 14
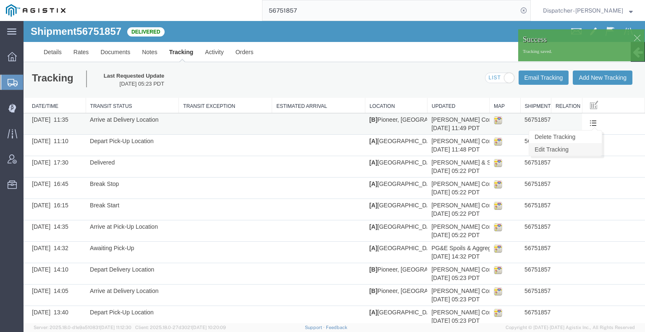
click at [583, 149] on link "Edit Tracking" at bounding box center [565, 149] width 73 height 13
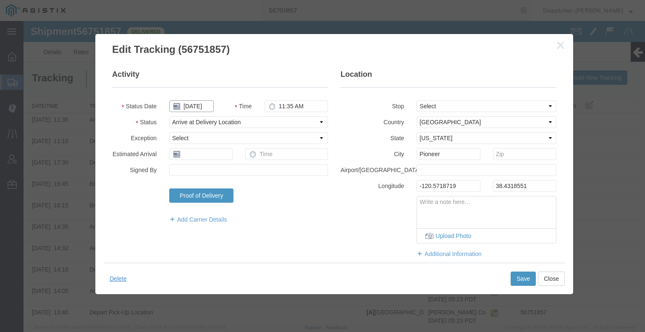
click at [196, 107] on input "[DATE]" at bounding box center [191, 106] width 44 height 12
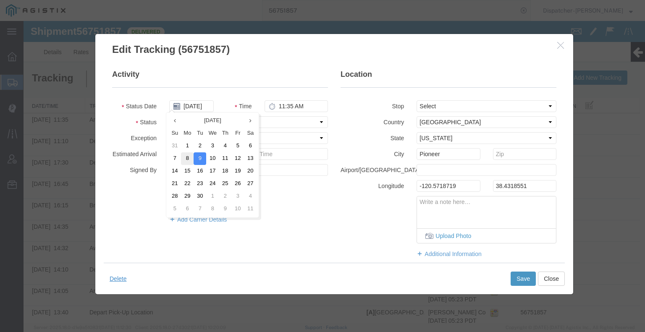
click at [186, 155] on td "8" at bounding box center [187, 158] width 13 height 13
type input "[DATE]"
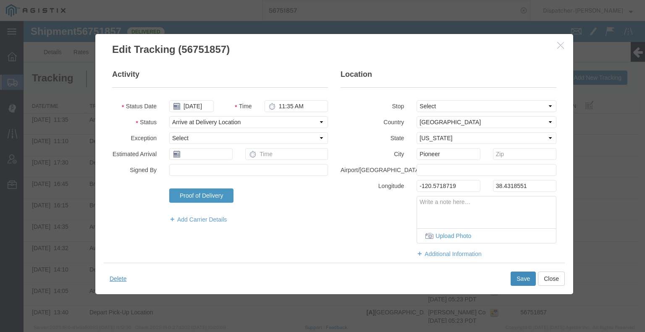
click at [529, 277] on button "Save" at bounding box center [522, 279] width 25 height 14
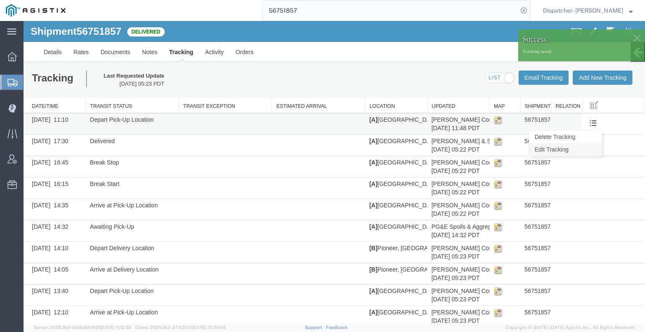
click at [583, 149] on link "Edit Tracking" at bounding box center [565, 149] width 73 height 13
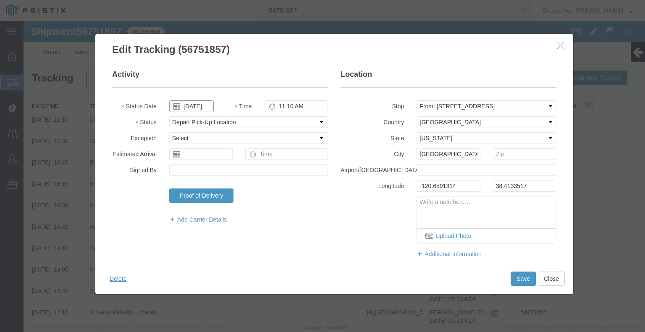
click at [180, 105] on input "[DATE]" at bounding box center [191, 106] width 44 height 12
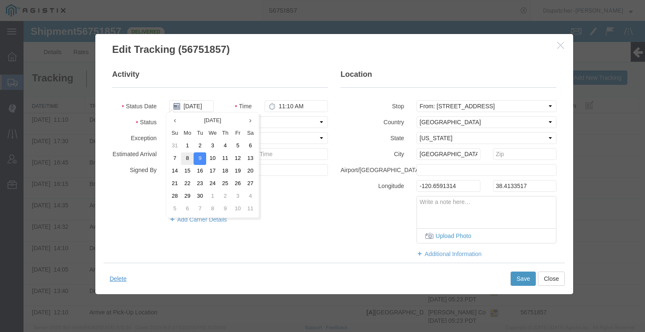
click at [184, 156] on td "8" at bounding box center [187, 158] width 13 height 13
type input "[DATE]"
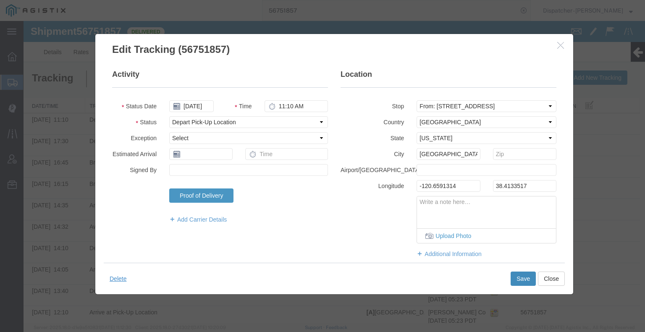
click at [520, 281] on button "Save" at bounding box center [522, 279] width 25 height 14
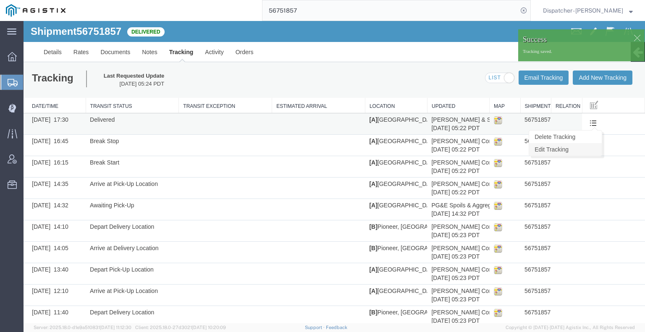
click at [574, 152] on link "Edit Tracking" at bounding box center [565, 149] width 73 height 13
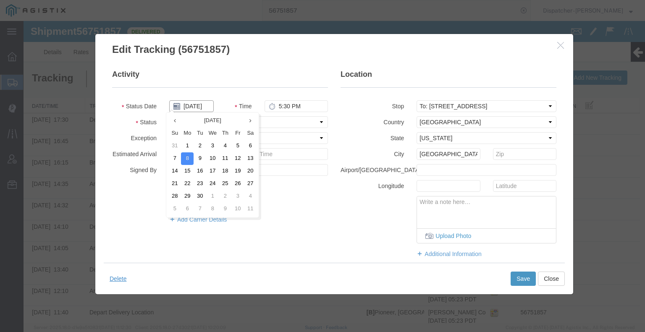
click at [197, 104] on input "[DATE]" at bounding box center [191, 106] width 44 height 12
click at [523, 280] on button "Save" at bounding box center [522, 279] width 25 height 14
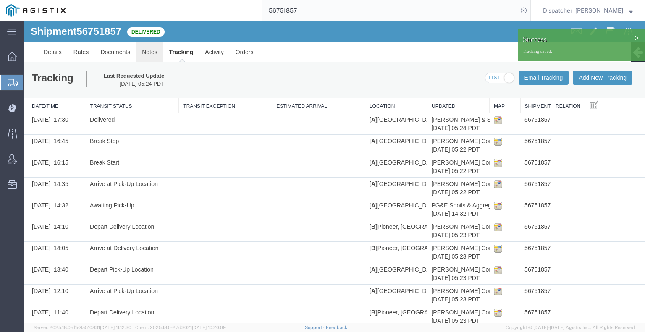
click at [144, 52] on link "Notes" at bounding box center [149, 52] width 27 height 20
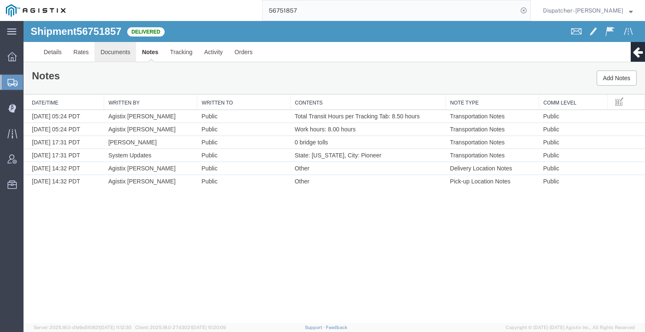
click at [120, 53] on link "Documents" at bounding box center [115, 52] width 42 height 20
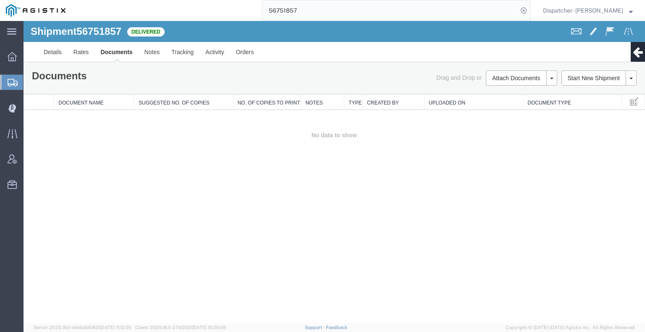
click at [59, 216] on div "Shipment 56751857 0 of 0 Delivered Details Rates Documents Notes Tracking Activ…" at bounding box center [334, 172] width 621 height 302
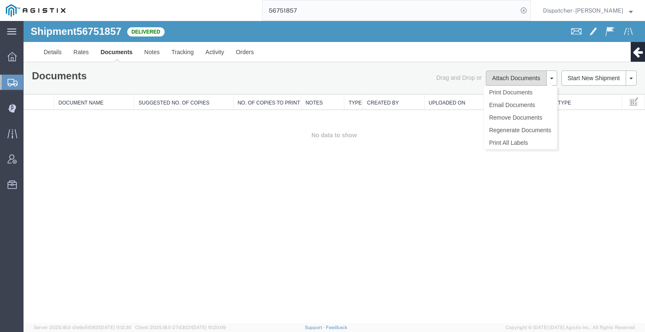
click at [497, 77] on button "Attach Documents" at bounding box center [516, 78] width 60 height 15
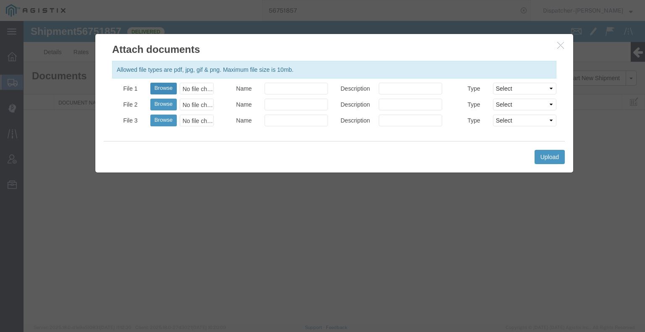
click at [164, 87] on button "Browse" at bounding box center [163, 89] width 26 height 12
type input "C:\fakepath\56751857trktag.pdf"
click at [542, 161] on button "Upload" at bounding box center [549, 157] width 30 height 14
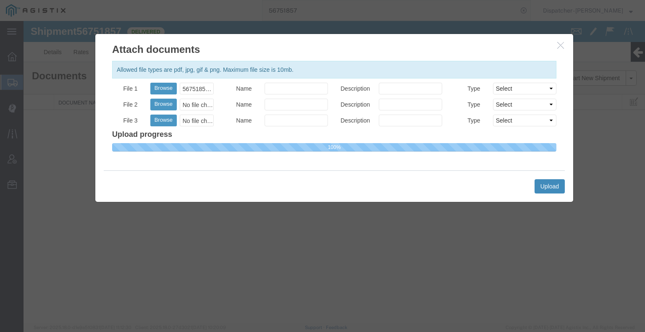
select select
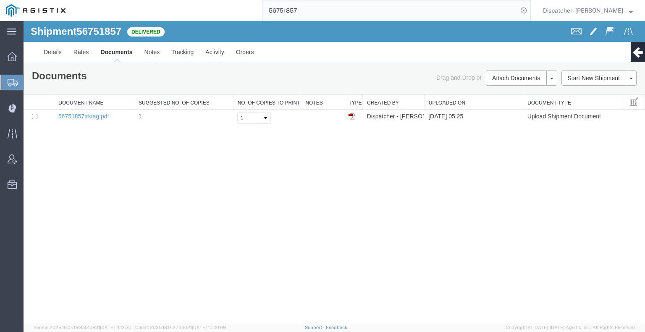
drag, startPoint x: 300, startPoint y: 12, endPoint x: 195, endPoint y: 5, distance: 104.8
click at [230, 9] on div "56751857" at bounding box center [300, 10] width 459 height 21
type input "56751733"
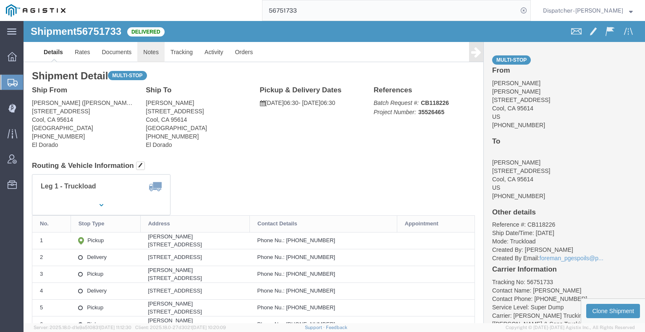
click link "Notes"
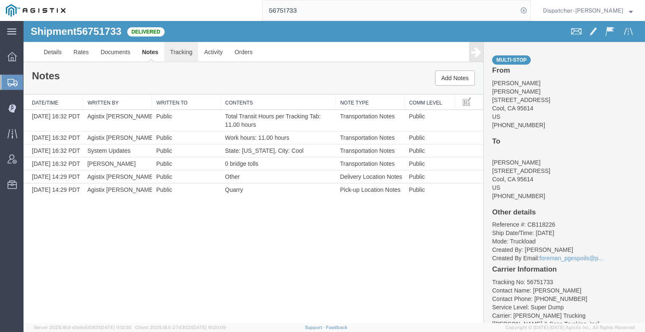
click at [190, 50] on link "Tracking" at bounding box center [181, 52] width 34 height 20
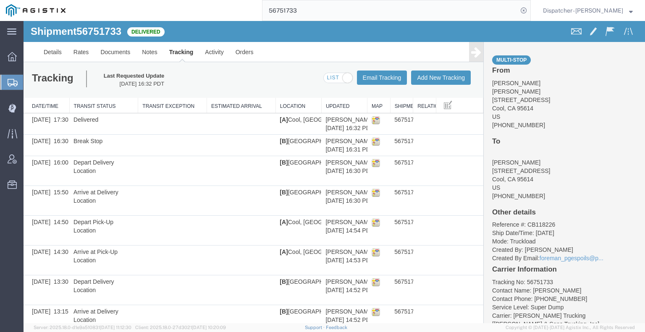
click at [471, 55] on icon at bounding box center [476, 52] width 10 height 12
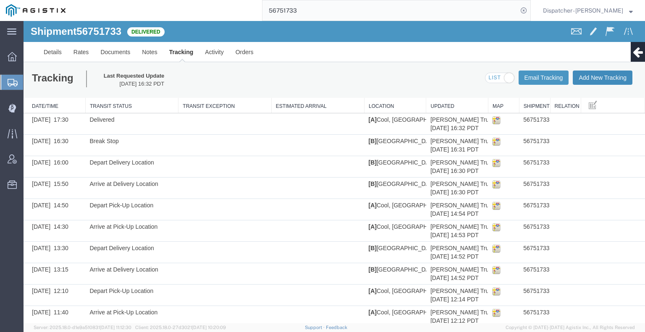
click at [589, 80] on button "Add New Tracking" at bounding box center [603, 78] width 60 height 14
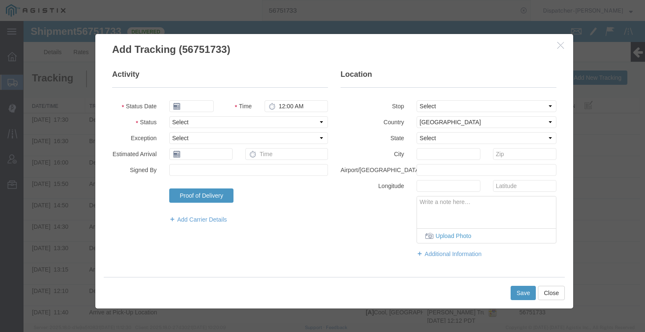
type input "[DATE]"
type input "6:00 AM"
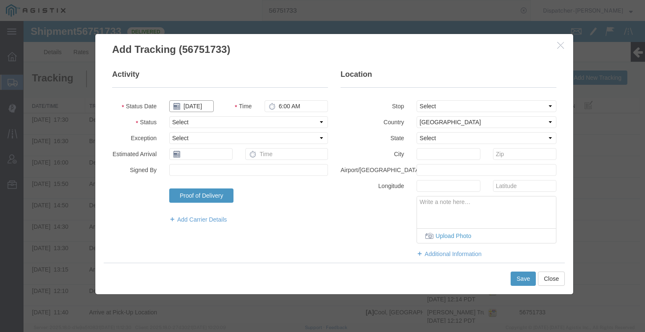
click at [200, 107] on input "[DATE]" at bounding box center [191, 106] width 44 height 12
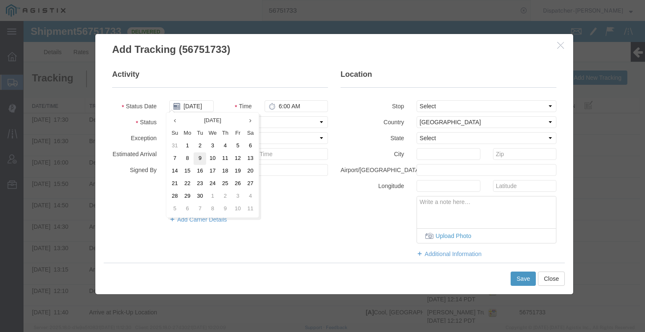
click at [202, 161] on td "9" at bounding box center [200, 158] width 13 height 13
type input "[DATE]"
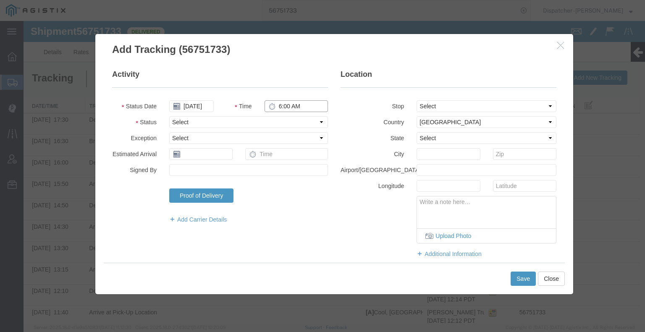
click at [296, 105] on input "6:00 AM" at bounding box center [295, 106] width 63 height 12
type input "4:00 PM"
click at [291, 126] on select "Select Arrival Notice Available Arrival Notice Imported Arrive at Delivery Loca…" at bounding box center [248, 122] width 159 height 12
select select "BREAKSTART"
click at [169, 116] on select "Select Arrival Notice Available Arrival Notice Imported Arrive at Delivery Loca…" at bounding box center [248, 122] width 159 height 12
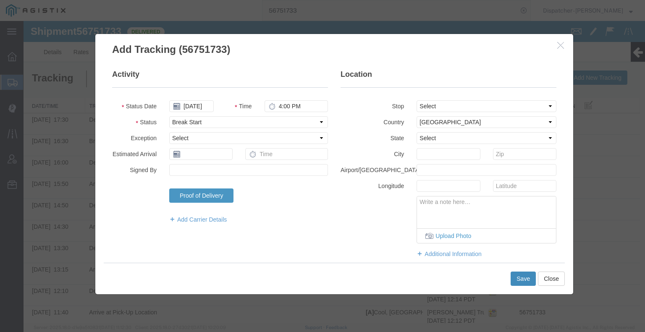
click at [526, 275] on button "Save" at bounding box center [522, 279] width 25 height 14
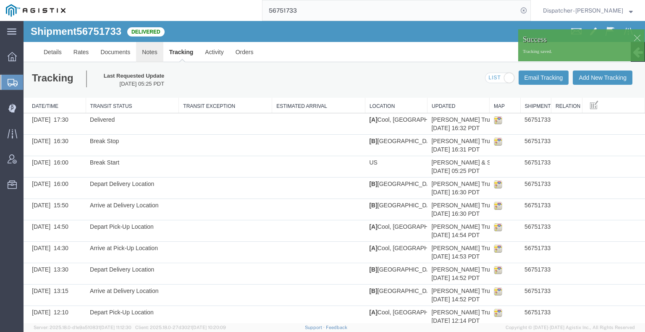
click at [145, 52] on link "Notes" at bounding box center [149, 52] width 27 height 20
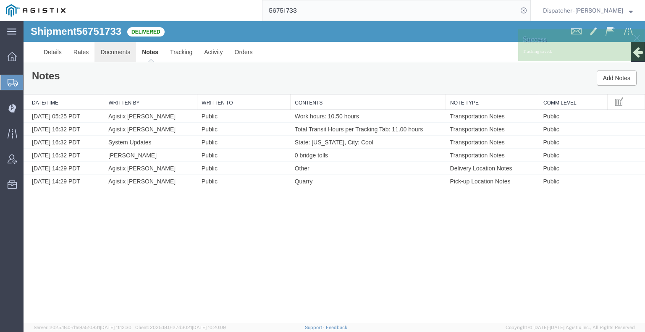
click at [129, 56] on link "Documents" at bounding box center [115, 52] width 42 height 20
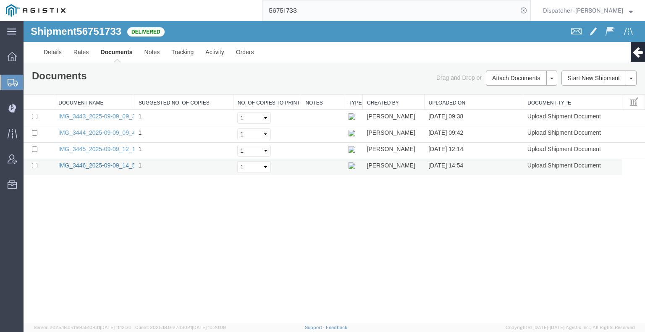
click at [86, 163] on link "IMG_3446_2025-09-09_14_54_19.jpeg" at bounding box center [109, 165] width 103 height 7
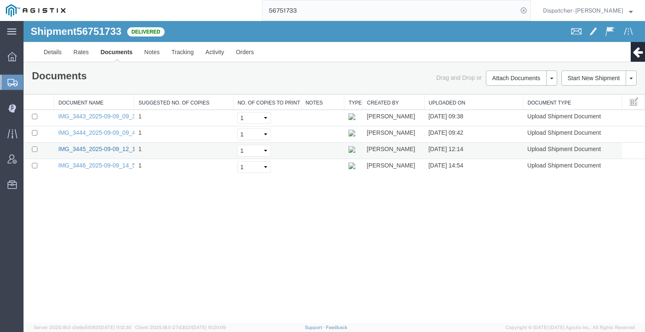
click at [102, 149] on link "IMG_3445_2025-09-09_12_14_12.jpeg" at bounding box center [109, 149] width 103 height 7
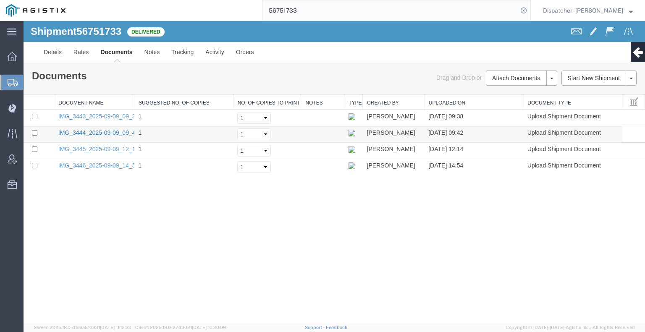
click at [104, 131] on link "IMG_3444_2025-09-09_09_42_26.jpeg" at bounding box center [109, 132] width 103 height 7
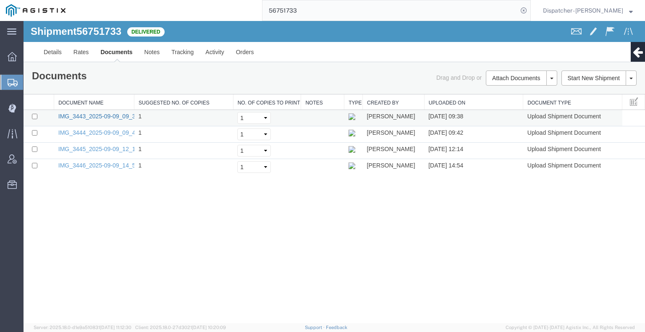
click at [84, 114] on link "IMG_3443_2025-09-09_09_38_31.jpeg" at bounding box center [109, 116] width 103 height 7
drag, startPoint x: 73, startPoint y: 241, endPoint x: 86, endPoint y: 230, distance: 16.3
click at [73, 241] on div "Shipment 56751733 4 of 4 Delivered Details Rates Documents Notes Tracking Activ…" at bounding box center [334, 172] width 621 height 302
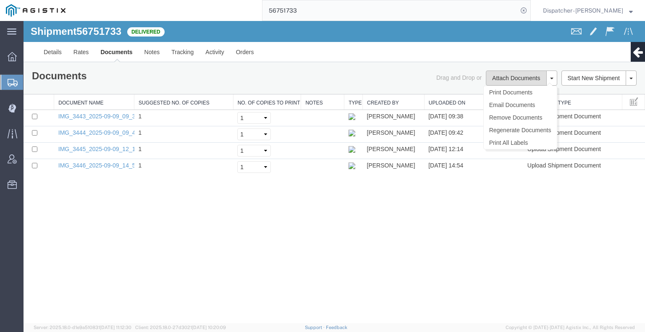
click at [502, 77] on button "Attach Documents" at bounding box center [516, 78] width 60 height 15
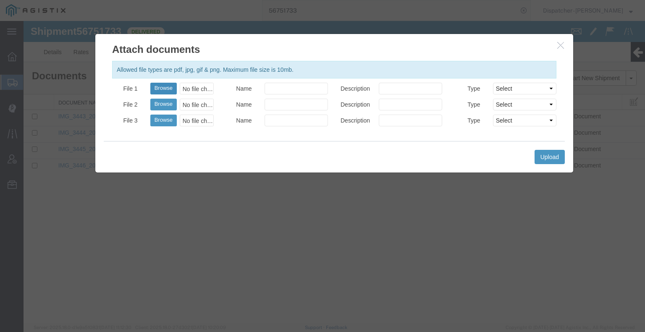
click at [163, 89] on button "Browse" at bounding box center [163, 89] width 26 height 12
type input "C:\fakepath\56751733trktag.pdf"
click at [552, 158] on button "Upload" at bounding box center [549, 157] width 30 height 14
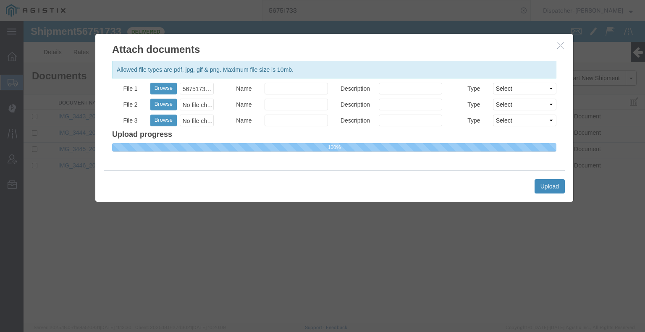
select select
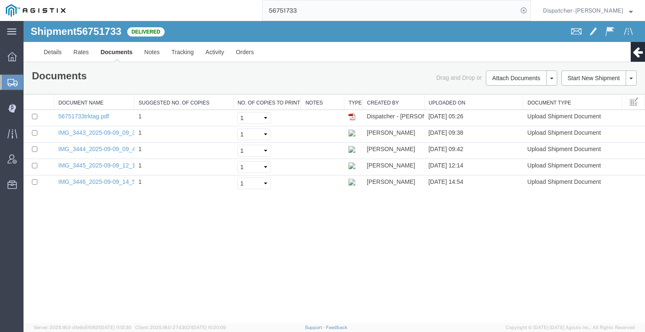
drag, startPoint x: 315, startPoint y: 6, endPoint x: 183, endPoint y: 9, distance: 132.7
click at [201, 8] on div "56751733" at bounding box center [300, 10] width 459 height 21
type input "56748709"
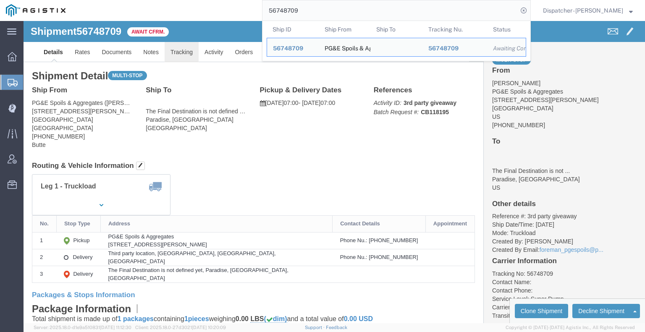
click link "Tracking"
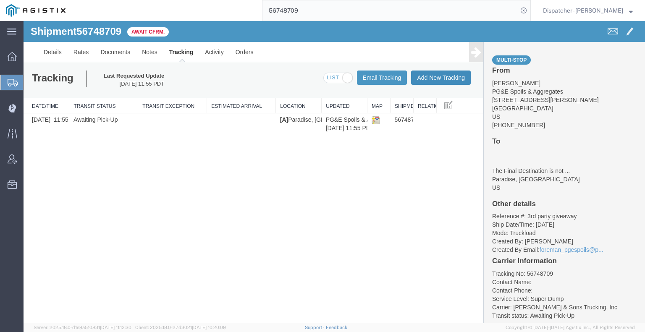
click at [433, 79] on button "Add New Tracking" at bounding box center [441, 78] width 60 height 14
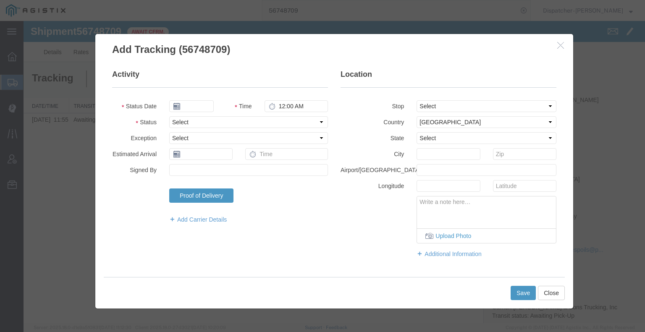
type input "[DATE]"
type input "6:00 AM"
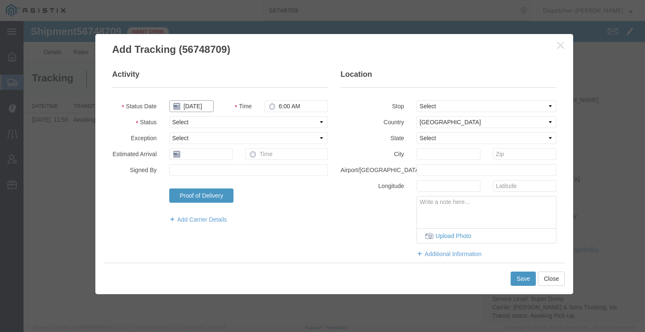
click at [201, 107] on input "[DATE]" at bounding box center [191, 106] width 44 height 12
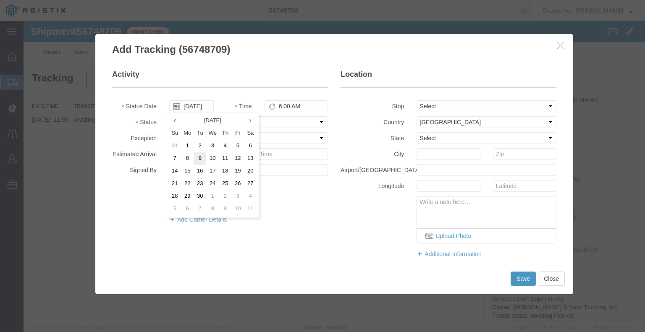
click at [196, 162] on td "9" at bounding box center [200, 158] width 13 height 13
type input "[DATE]"
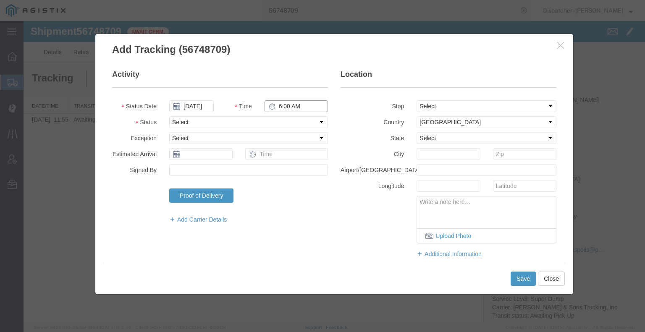
click at [285, 105] on input "6:00 AM" at bounding box center [295, 106] width 63 height 12
type input "4:00 AM"
click at [289, 125] on select "Select Arrival Notice Available Arrival Notice Imported Arrive at Delivery Loca…" at bounding box center [248, 122] width 159 height 12
click at [169, 116] on select "Select Arrival Notice Available Arrival Notice Imported Arrive at Delivery Loca…" at bounding box center [248, 122] width 159 height 12
click at [247, 120] on select "Select Arrival Notice Available Arrival Notice Imported Arrive at Delivery Loca…" at bounding box center [248, 122] width 159 height 12
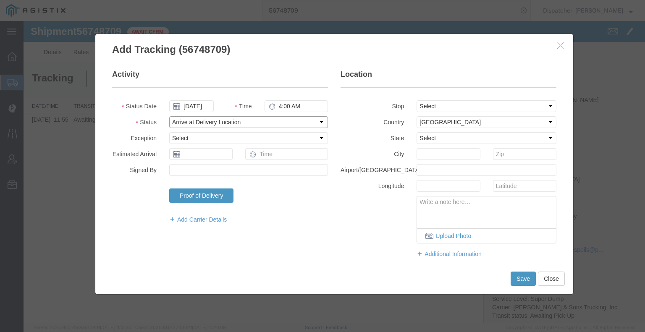
select select "ARVPULOC"
click at [169, 116] on select "Select Arrival Notice Available Arrival Notice Imported Arrive at Delivery Loca…" at bounding box center [248, 122] width 159 height 12
click at [421, 106] on select "Select From: [STREET_ADDRESS][PERSON_NAME] Stop 2: Third party location, [GEOGR…" at bounding box center [486, 106] width 140 height 12
select select "{"pickupDeliveryInfoId": "122792616","pickupOrDelivery": "P","stopNum": "1","lo…"
click at [416, 100] on select "Select From: [STREET_ADDRESS][PERSON_NAME] Stop 2: Third party location, [GEOGR…" at bounding box center [486, 106] width 140 height 12
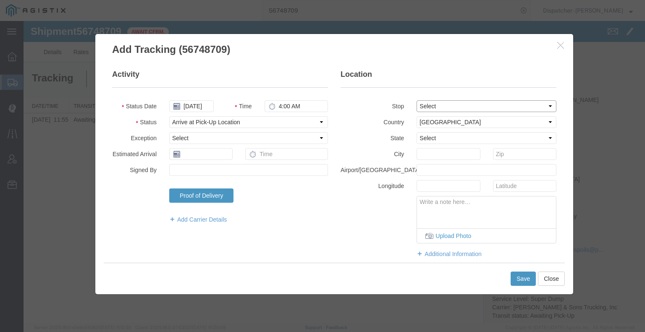
select select "CA"
type input "Paradise"
click at [517, 279] on button "Save" at bounding box center [522, 279] width 25 height 14
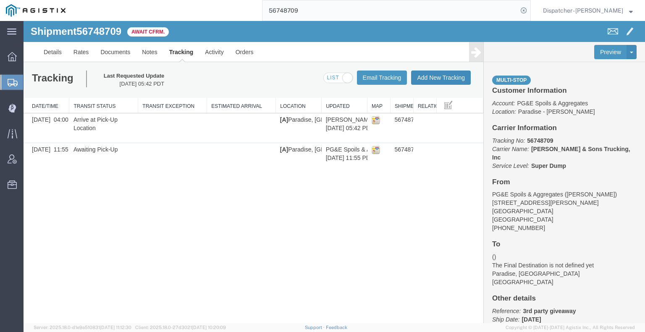
click at [429, 74] on button "Add New Tracking" at bounding box center [441, 78] width 60 height 14
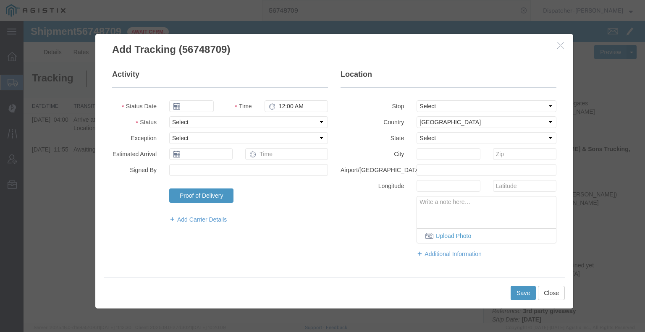
type input "[DATE]"
type input "6:00 AM"
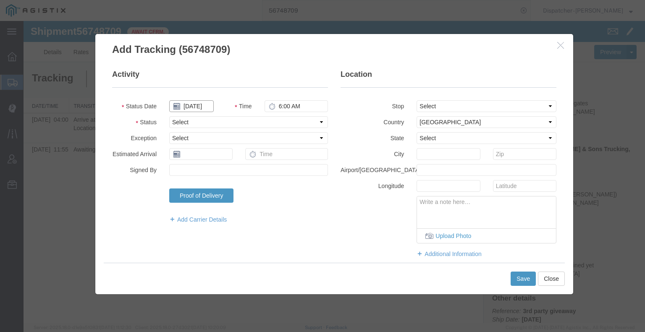
click at [199, 103] on input "[DATE]" at bounding box center [191, 106] width 44 height 12
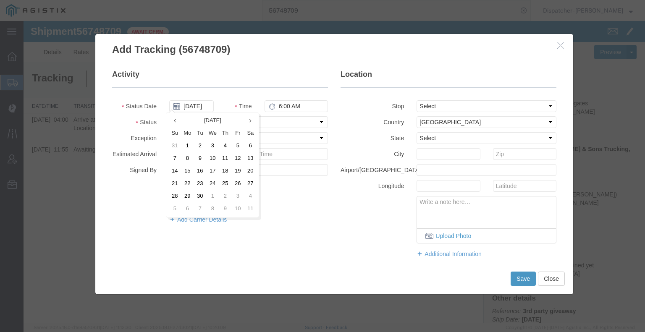
click at [199, 158] on td "9" at bounding box center [200, 158] width 13 height 13
type input "[DATE]"
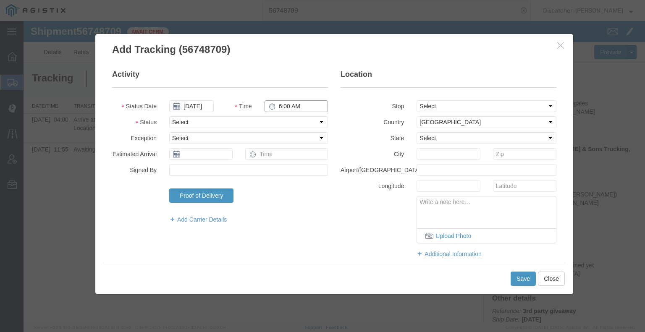
click at [292, 104] on input "6:00 AM" at bounding box center [295, 106] width 63 height 12
type input "3:45 PM"
click at [302, 122] on select "Select Arrival Notice Available Arrival Notice Imported Arrive at Delivery Loca…" at bounding box center [248, 122] width 159 height 12
click at [169, 116] on select "Select Arrival Notice Available Arrival Notice Imported Arrive at Delivery Loca…" at bounding box center [248, 122] width 159 height 12
drag, startPoint x: 210, startPoint y: 121, endPoint x: 210, endPoint y: 126, distance: 5.1
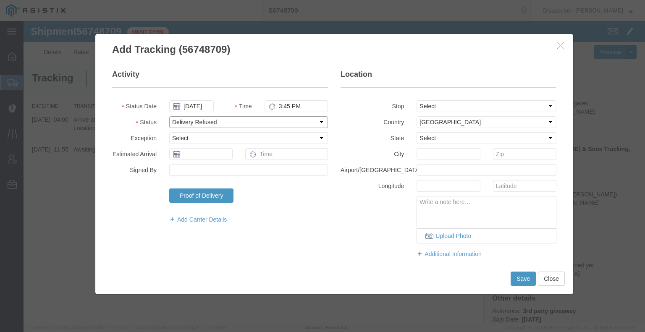
click at [210, 121] on select "Select Arrival Notice Available Arrival Notice Imported Arrive at Delivery Loca…" at bounding box center [248, 122] width 159 height 12
select select "DPTDLVLOC"
click at [169, 116] on select "Select Arrival Notice Available Arrival Notice Imported Arrive at Delivery Loca…" at bounding box center [248, 122] width 159 height 12
click at [421, 107] on select "Select From: [STREET_ADDRESS][PERSON_NAME] Stop 2: Third party location, [GEOGR…" at bounding box center [486, 106] width 140 height 12
select select "{"pickupDeliveryInfoId": "122792617","pickupOrDelivery": "D","stopNum": "2","lo…"
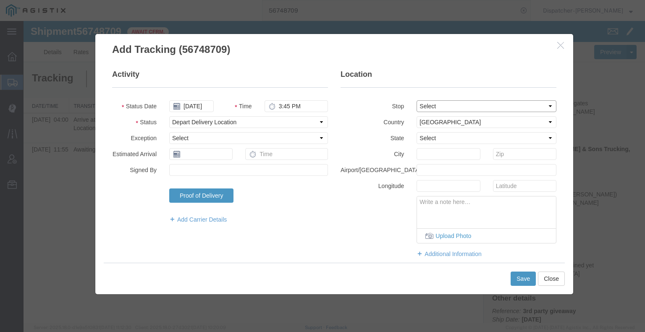
click at [416, 100] on select "Select From: [STREET_ADDRESS][PERSON_NAME] Stop 2: Third party location, [GEOGR…" at bounding box center [486, 106] width 140 height 12
select select "CA"
type input "Paradise"
click at [523, 282] on button "Save" at bounding box center [522, 279] width 25 height 14
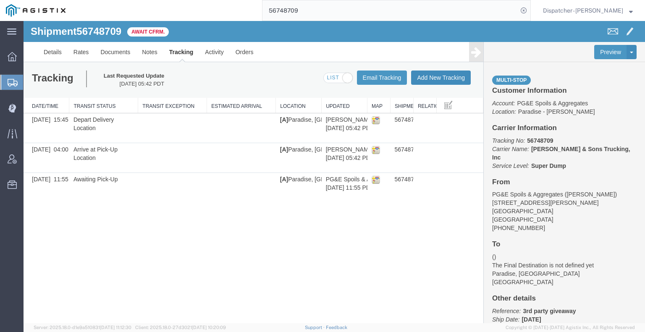
click at [437, 76] on button "Add New Tracking" at bounding box center [441, 78] width 60 height 14
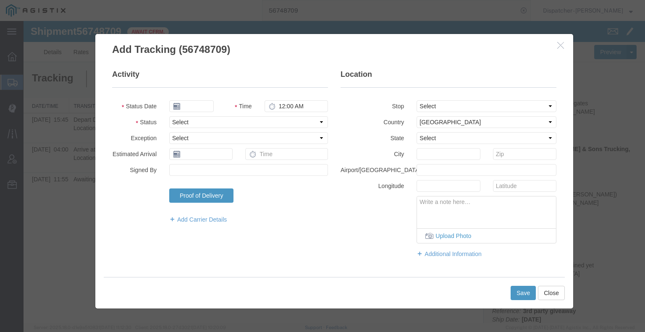
type input "[DATE]"
type input "6:00 AM"
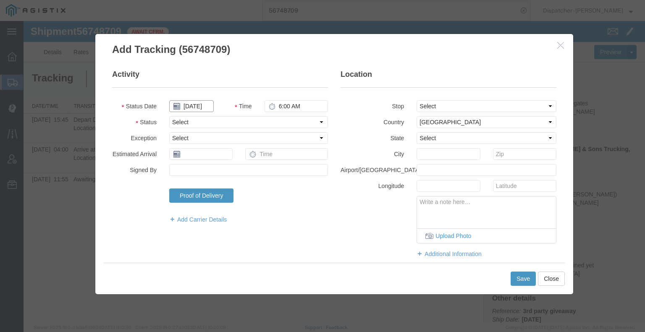
click at [195, 106] on input "[DATE]" at bounding box center [191, 106] width 44 height 12
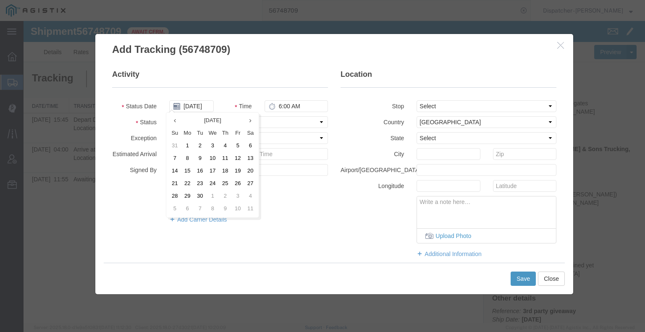
click at [199, 157] on td "9" at bounding box center [200, 158] width 13 height 13
type input "[DATE]"
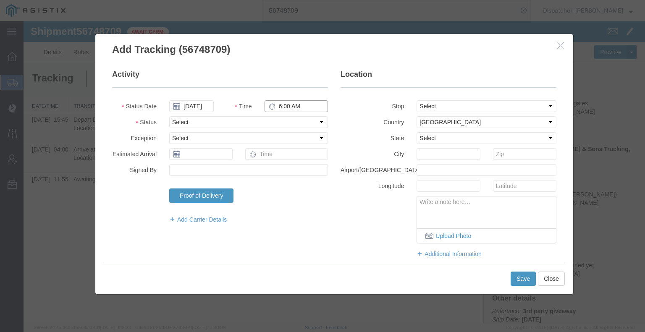
click at [285, 104] on input "6:00 AM" at bounding box center [295, 106] width 63 height 12
type input "3:45 PM"
click at [281, 120] on select "Select Arrival Notice Available Arrival Notice Imported Arrive at Delivery Loca…" at bounding box center [248, 122] width 159 height 12
select select "BREAKSTART"
click at [169, 116] on select "Select Arrival Notice Available Arrival Notice Imported Arrive at Delivery Loca…" at bounding box center [248, 122] width 159 height 12
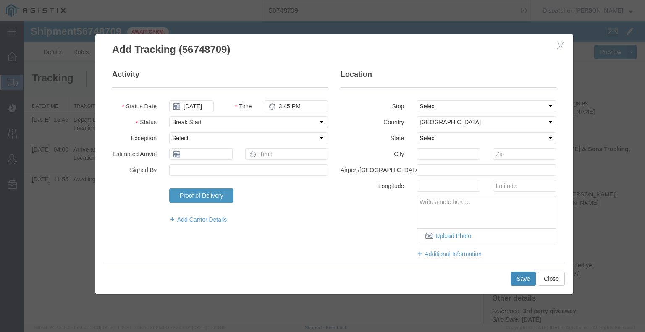
click at [522, 283] on button "Save" at bounding box center [522, 279] width 25 height 14
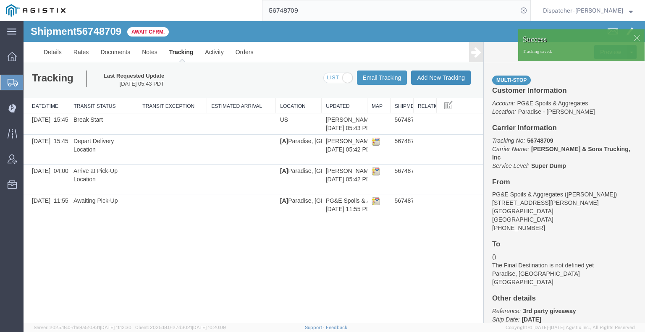
click at [432, 77] on button "Add New Tracking" at bounding box center [441, 78] width 60 height 14
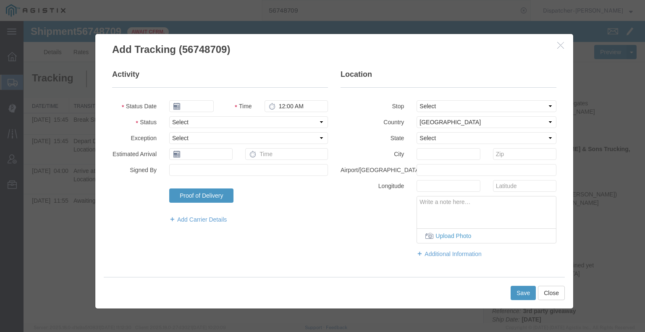
type input "[DATE]"
type input "6:00 AM"
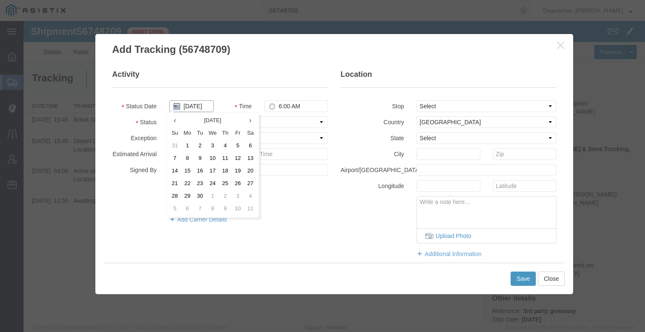
click at [194, 109] on input "[DATE]" at bounding box center [191, 106] width 44 height 12
click at [201, 162] on td "9" at bounding box center [200, 158] width 13 height 13
type input "[DATE]"
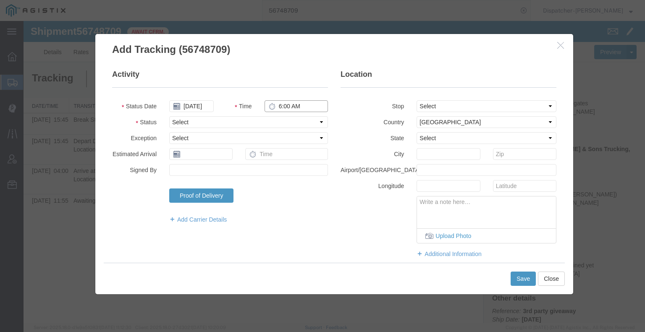
click at [279, 107] on input "6:00 AM" at bounding box center [295, 106] width 63 height 12
type input "4:15 PM"
click at [295, 126] on select "Select Arrival Notice Available Arrival Notice Imported Arrive at Delivery Loca…" at bounding box center [248, 122] width 159 height 12
select select "BREAKSTOP"
click at [169, 116] on select "Select Arrival Notice Available Arrival Notice Imported Arrive at Delivery Loca…" at bounding box center [248, 122] width 159 height 12
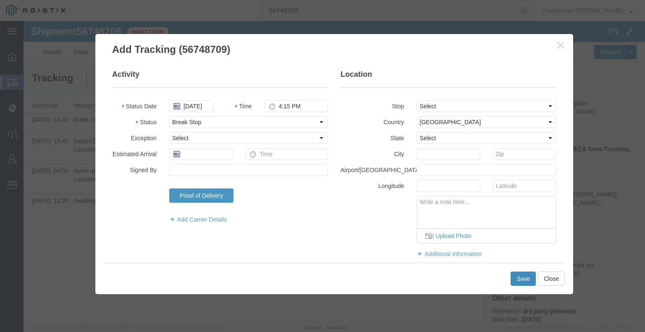
click at [519, 279] on button "Save" at bounding box center [522, 279] width 25 height 14
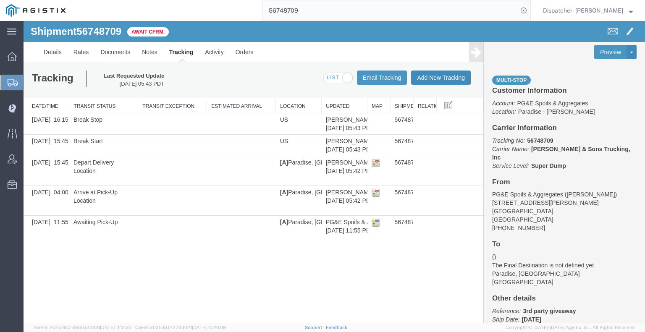
click at [440, 79] on button "Add New Tracking" at bounding box center [441, 78] width 60 height 14
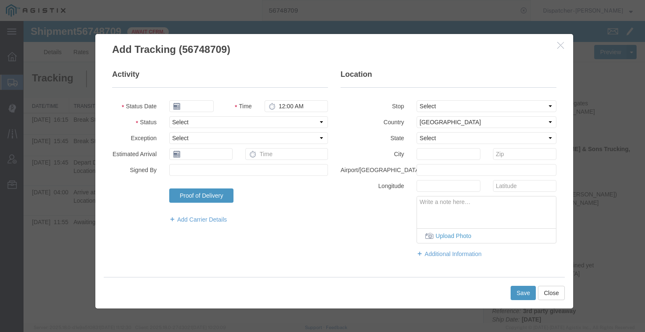
type input "[DATE]"
type input "6:00 AM"
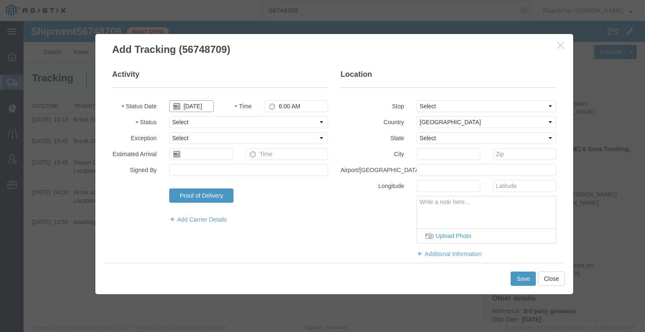
click at [198, 108] on input "[DATE]" at bounding box center [191, 106] width 44 height 12
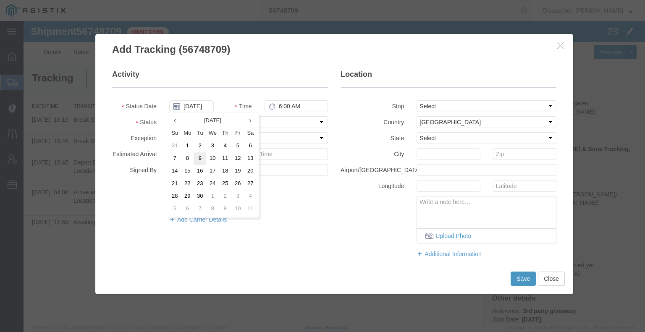
click at [197, 154] on td "9" at bounding box center [200, 158] width 13 height 13
type input "[DATE]"
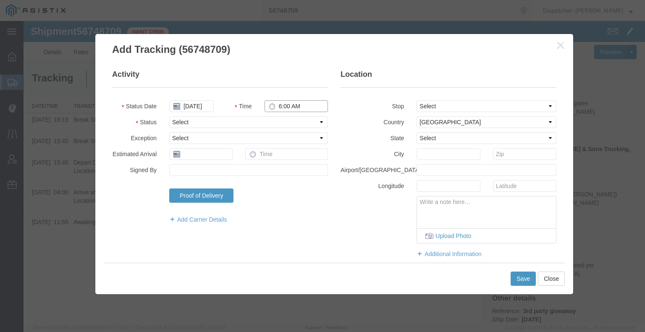
click at [286, 107] on input "6:00 AM" at bounding box center [295, 106] width 63 height 12
type input "7:00 PM"
click at [281, 122] on select "Select Arrival Notice Available Arrival Notice Imported Arrive at Delivery Loca…" at bounding box center [248, 122] width 159 height 12
select select "DELIVRED"
click at [169, 116] on select "Select Arrival Notice Available Arrival Notice Imported Arrive at Delivery Loca…" at bounding box center [248, 122] width 159 height 12
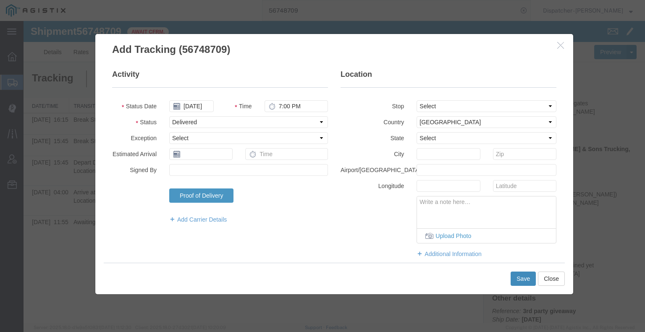
click at [518, 278] on button "Save" at bounding box center [522, 279] width 25 height 14
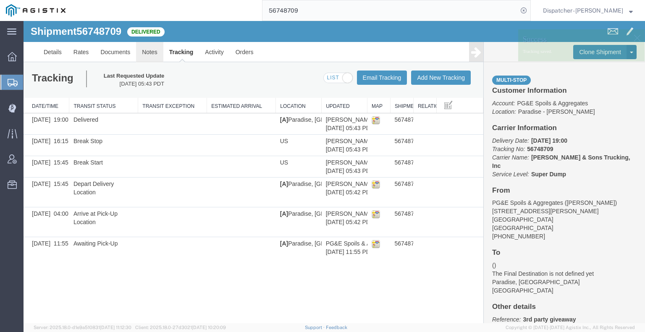
click at [147, 50] on link "Notes" at bounding box center [149, 52] width 27 height 20
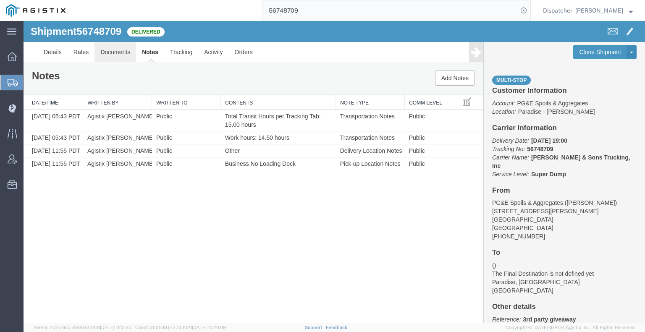
click at [115, 55] on link "Documents" at bounding box center [115, 52] width 42 height 20
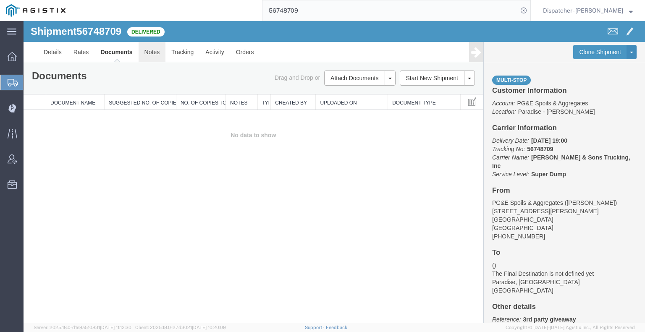
click at [144, 48] on link "Notes" at bounding box center [152, 52] width 27 height 20
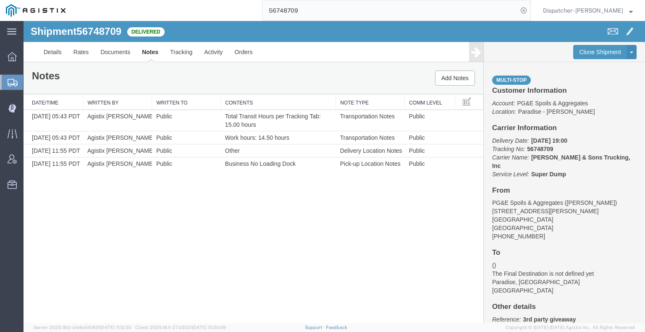
drag, startPoint x: 120, startPoint y: 226, endPoint x: 97, endPoint y: 100, distance: 128.1
click at [120, 226] on div "Shipment 56748709 4 of 4 Delivered Details Rates Documents Notes Tracking Activ…" at bounding box center [334, 172] width 621 height 302
click at [107, 58] on link "Documents" at bounding box center [115, 52] width 42 height 20
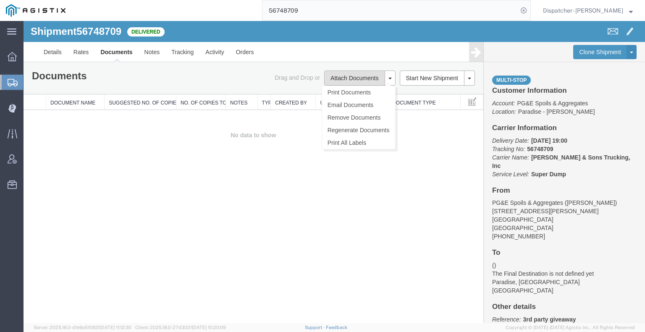
click at [346, 73] on button "Attach Documents" at bounding box center [354, 78] width 60 height 15
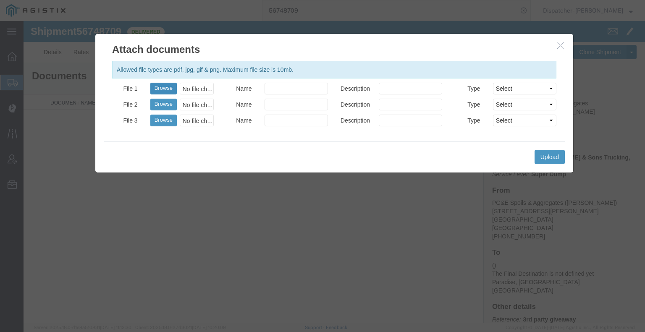
click at [162, 88] on button "Browse" at bounding box center [163, 89] width 26 height 12
type input "C:\fakepath\56748709trktag.pdf"
click at [542, 159] on button "Upload" at bounding box center [549, 157] width 30 height 14
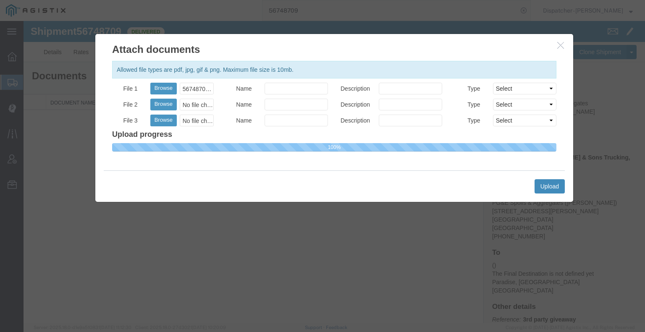
select select
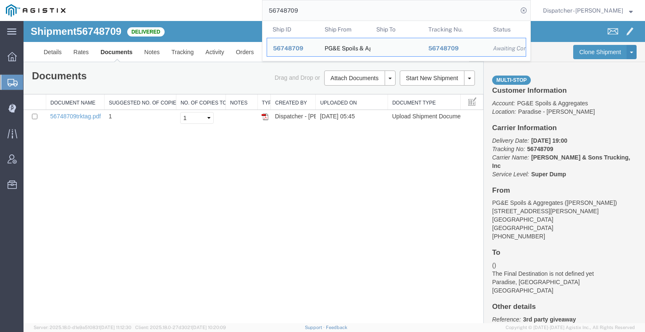
drag, startPoint x: 324, startPoint y: 8, endPoint x: 143, endPoint y: 18, distance: 181.6
click at [198, 15] on div "56748709 Ship ID Ship From Ship To Tracking Nu. Status Ship ID 56748709 Ship Fr…" at bounding box center [300, 10] width 459 height 21
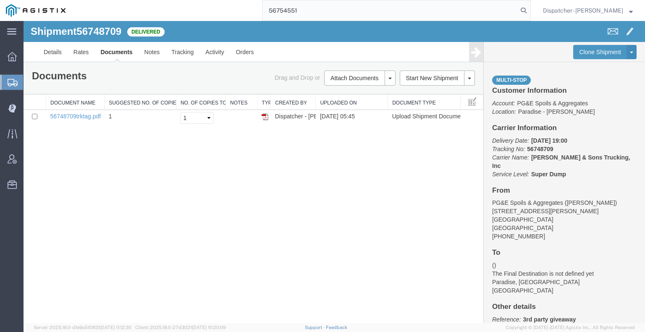
type input "56754551"
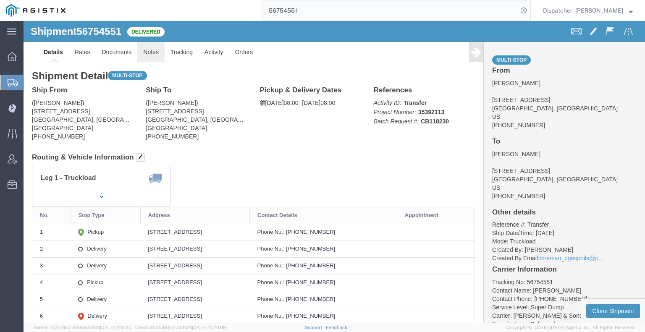
click link "Notes"
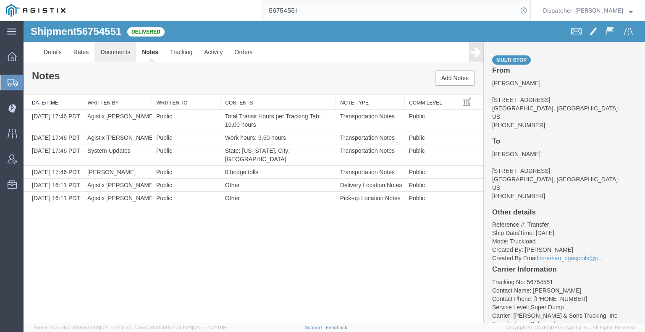
click at [120, 55] on link "Documents" at bounding box center [115, 52] width 42 height 20
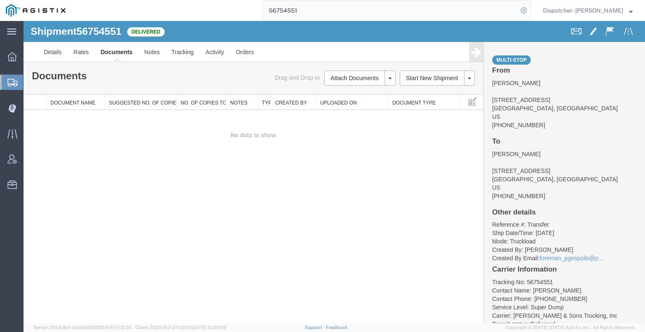
click at [89, 212] on div "Shipment 56754551 0 of 0 Delivered Details Rates Documents Notes Tracking Activ…" at bounding box center [334, 172] width 621 height 302
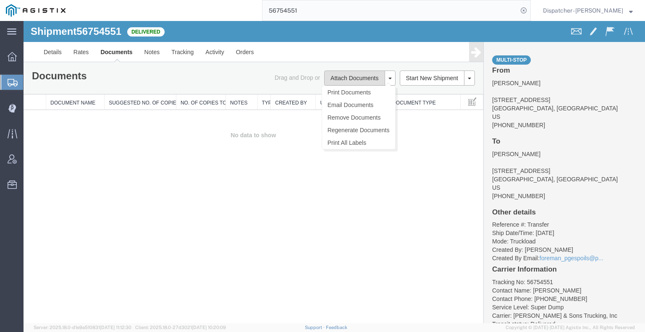
click at [360, 77] on button "Attach Documents" at bounding box center [354, 78] width 60 height 15
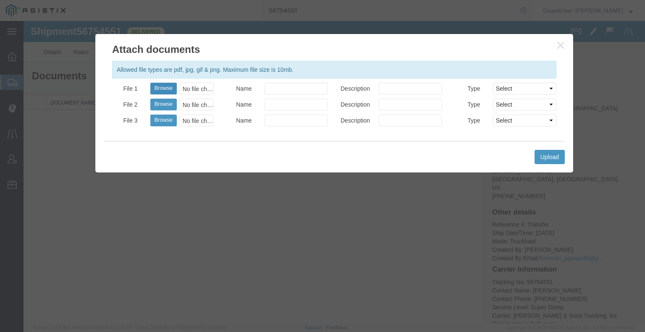
click at [159, 89] on button "Browse" at bounding box center [163, 89] width 26 height 12
type input "C:\fakepath\56754551trktag.pdf"
click at [549, 158] on button "Upload" at bounding box center [549, 157] width 30 height 14
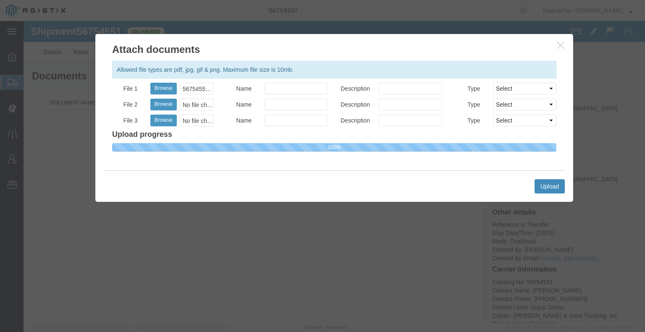
select select
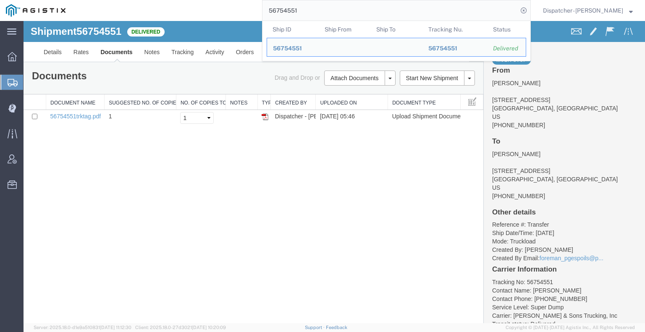
drag, startPoint x: 305, startPoint y: 14, endPoint x: 176, endPoint y: -10, distance: 130.7
click at [176, 0] on html "main_menu Created with Sketch. Collapse Menu Dashboard Shipments Create Shipmen…" at bounding box center [322, 166] width 645 height 332
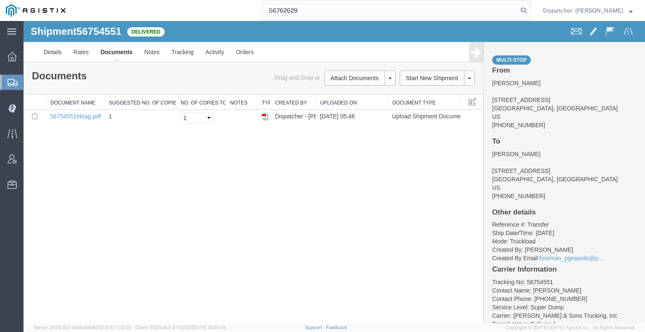
type input "56762629"
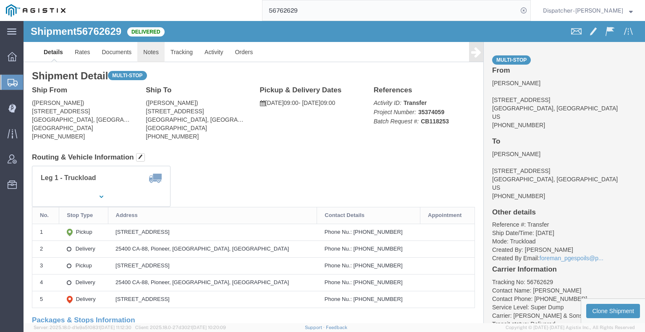
click link "Notes"
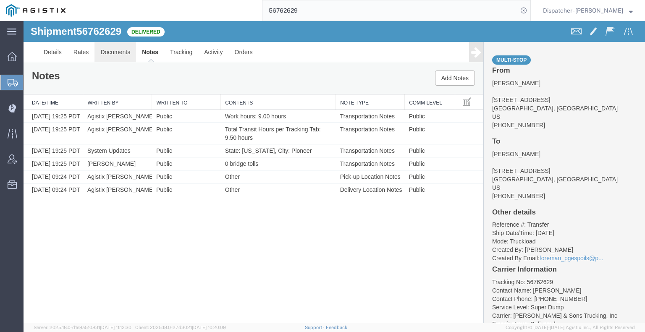
click at [116, 52] on link "Documents" at bounding box center [115, 52] width 42 height 20
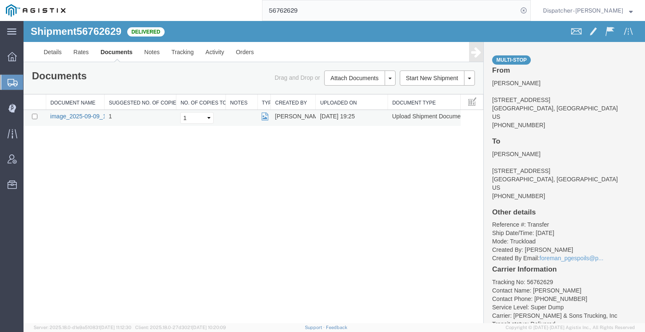
click at [91, 114] on link "image_2025-09-09_19_25_05.jpg" at bounding box center [94, 116] width 88 height 7
drag, startPoint x: 309, startPoint y: 11, endPoint x: 182, endPoint y: 14, distance: 126.8
click at [203, 13] on div "56762629" at bounding box center [300, 10] width 459 height 21
type input "56751508"
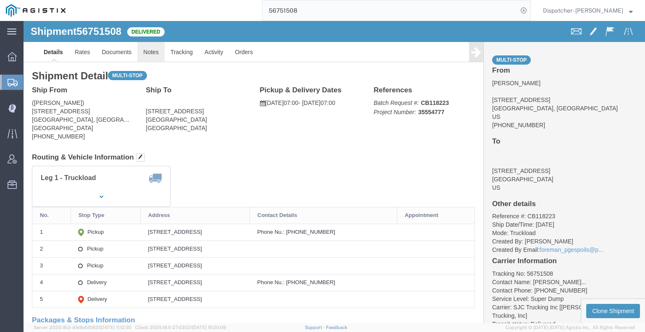
click link "Notes"
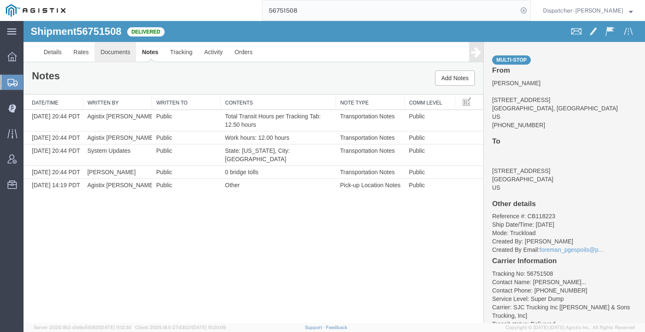
click at [124, 55] on link "Documents" at bounding box center [115, 52] width 42 height 20
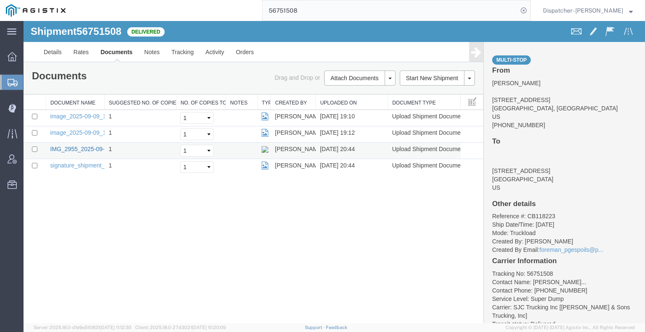
click at [75, 146] on link "IMG_2955_2025-09-09_20_44_17.jpeg" at bounding box center [101, 149] width 103 height 7
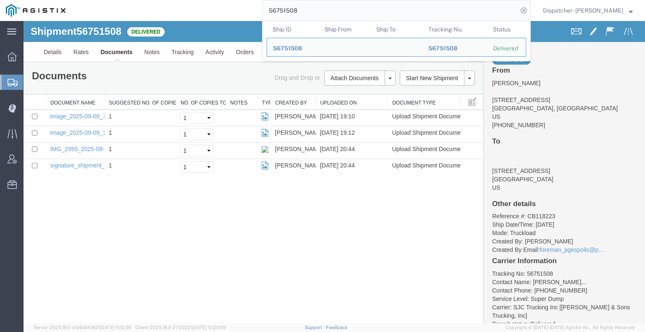
drag, startPoint x: 313, startPoint y: 12, endPoint x: 201, endPoint y: 18, distance: 111.4
click at [246, 12] on div "56751508 Ship ID Ship From Ship To Tracking Nu. Status Ship ID 56751508 Ship Fr…" at bounding box center [300, 10] width 459 height 21
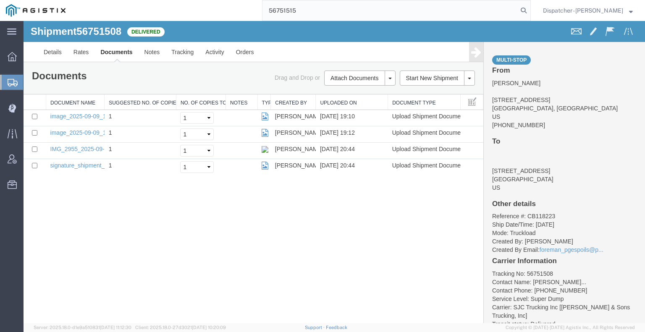
type input "56751515"
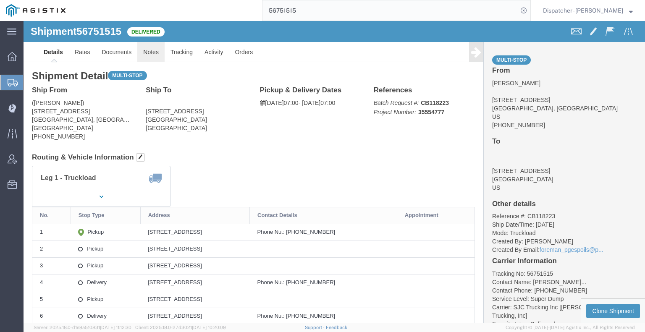
drag, startPoint x: 148, startPoint y: 52, endPoint x: 125, endPoint y: 31, distance: 31.5
click link "Notes"
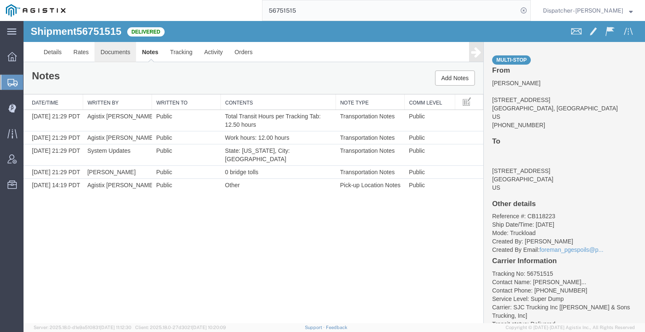
click at [109, 58] on link "Documents" at bounding box center [115, 52] width 42 height 20
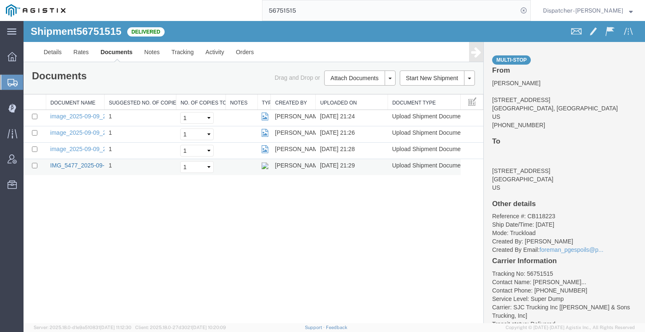
click at [87, 162] on link "IMG_5477_2025-09-09_21_29_19.jpeg" at bounding box center [101, 165] width 103 height 7
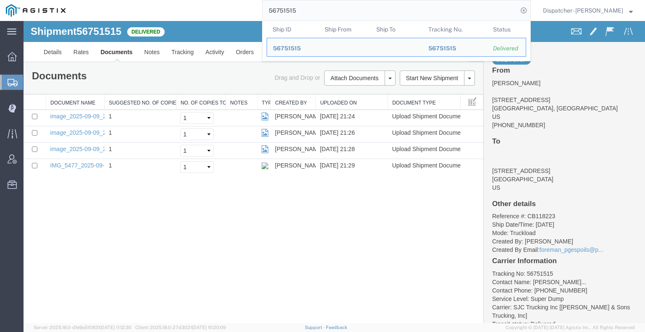
drag, startPoint x: 328, startPoint y: 12, endPoint x: 189, endPoint y: 0, distance: 139.5
click at [189, 0] on html "main_menu Created with Sketch. Collapse Menu Dashboard Shipments Create Shipmen…" at bounding box center [322, 166] width 645 height 332
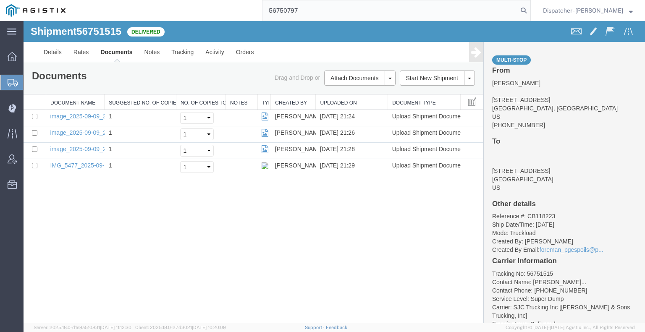
type input "56750797"
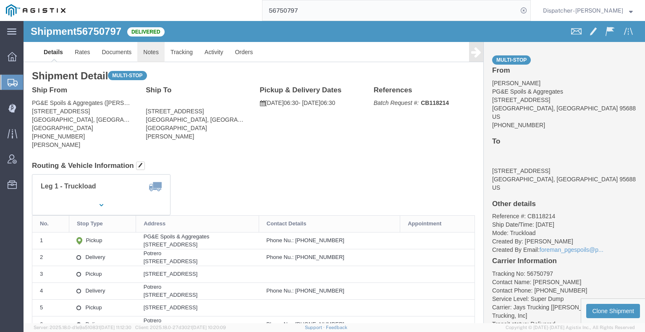
click link "Notes"
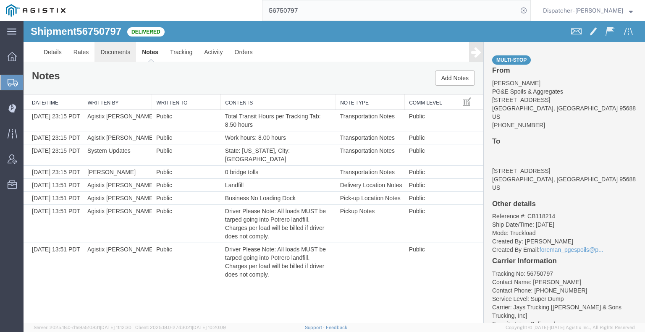
click at [118, 45] on link "Documents" at bounding box center [115, 52] width 42 height 20
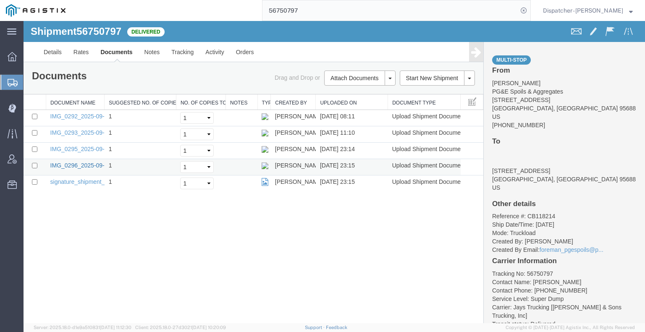
click at [77, 162] on link "IMG_0296_2025-09-09_23_15_20.jpeg" at bounding box center [101, 165] width 103 height 7
drag, startPoint x: 298, startPoint y: 11, endPoint x: 234, endPoint y: 3, distance: 63.9
click at [257, 4] on div "56750797" at bounding box center [300, 10] width 459 height 21
type input "56750919"
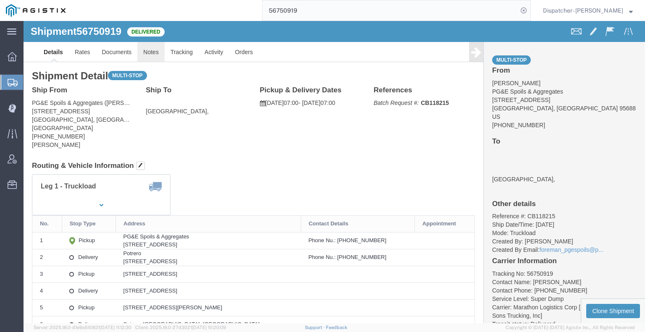
click link "Notes"
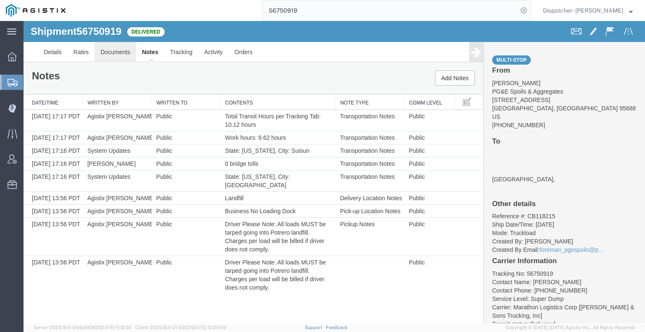
click at [121, 52] on link "Documents" at bounding box center [115, 52] width 42 height 20
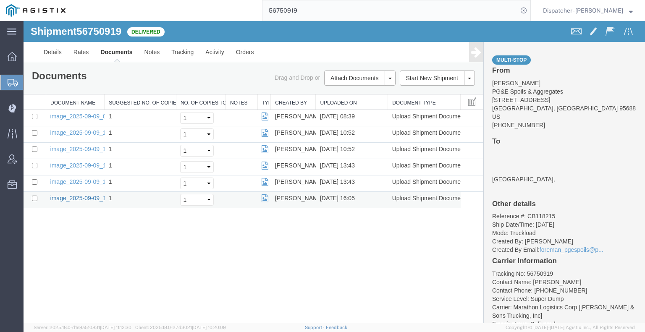
click at [78, 196] on link "image_2025-09-09_16_04_42.jpg" at bounding box center [94, 198] width 88 height 7
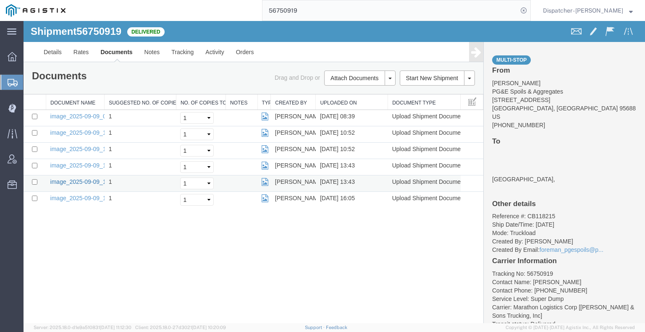
click at [71, 180] on link "image_2025-09-09_13_41_56.jpg" at bounding box center [94, 181] width 88 height 7
click at [61, 265] on div "Shipment 56750919 6 of 6 Delivered Details Rates Documents Notes Tracking Activ…" at bounding box center [334, 172] width 621 height 302
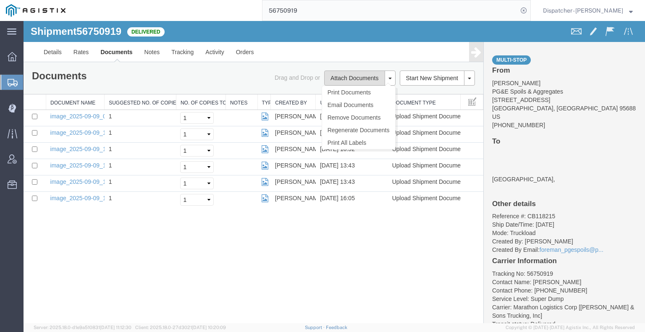
click at [334, 78] on button "Attach Documents" at bounding box center [354, 78] width 60 height 15
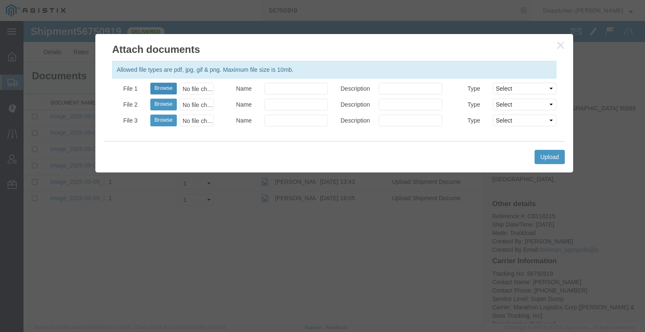
click at [155, 88] on button "Browse" at bounding box center [163, 89] width 26 height 12
type input "C:\fakepath\56750919trktag.pdf"
click at [558, 159] on button "Upload" at bounding box center [549, 157] width 30 height 14
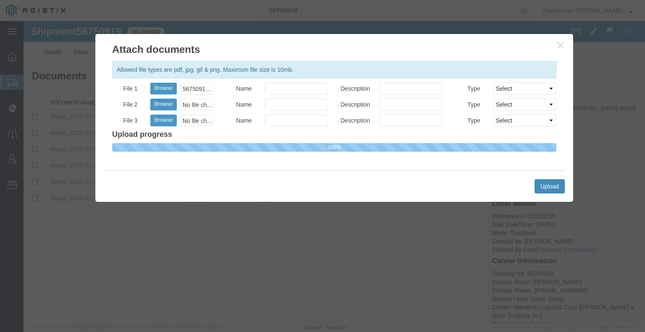
select select
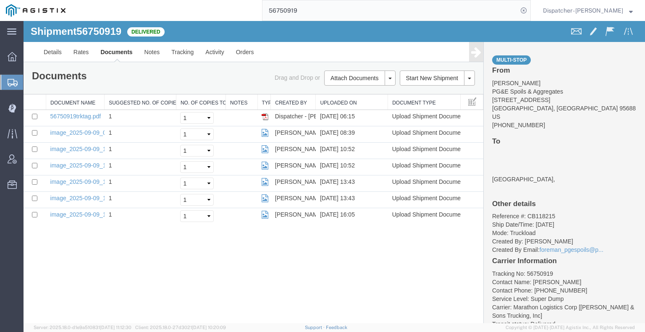
drag, startPoint x: 302, startPoint y: 11, endPoint x: 228, endPoint y: 2, distance: 74.0
click at [274, 8] on input "56750919" at bounding box center [389, 10] width 255 height 20
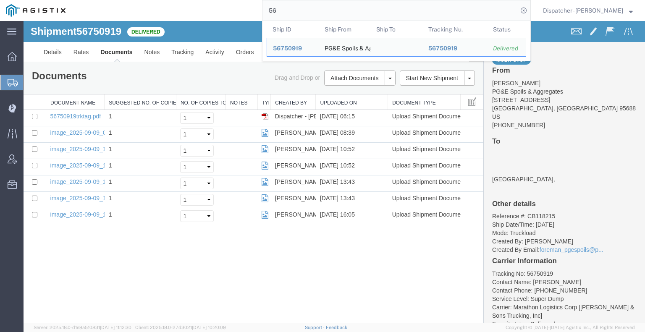
type input "5"
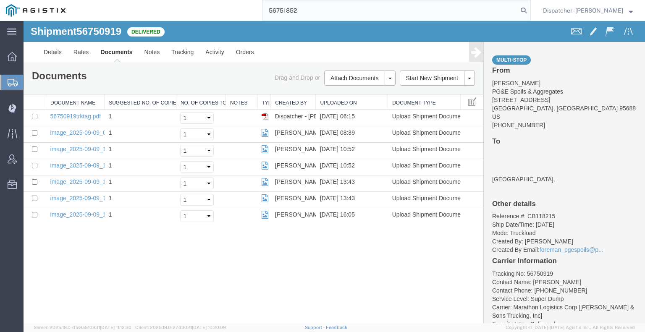
type input "56751852"
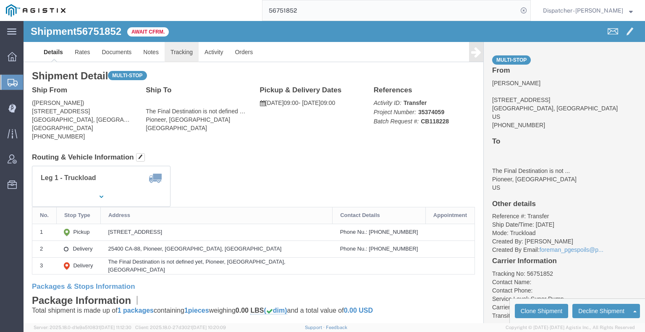
click link "Tracking"
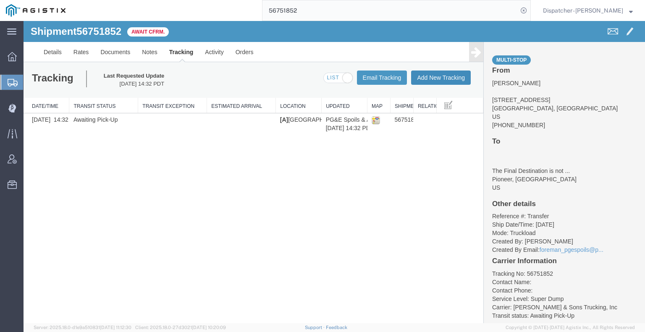
click at [436, 73] on button "Add New Tracking" at bounding box center [441, 78] width 60 height 14
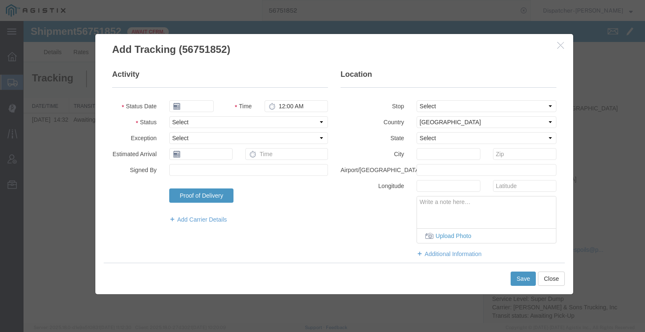
type input "[DATE]"
type input "7:00 AM"
click at [194, 104] on input "[DATE]" at bounding box center [191, 106] width 44 height 12
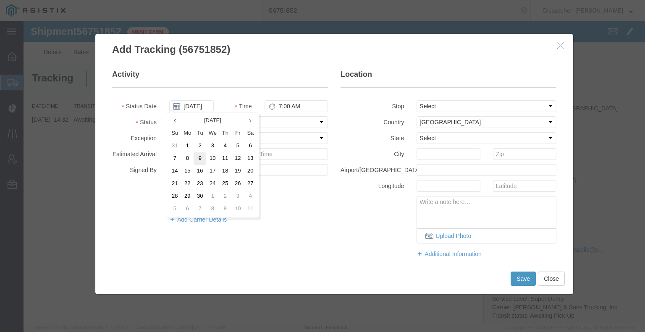
click at [196, 159] on td "9" at bounding box center [200, 158] width 13 height 13
type input "[DATE]"
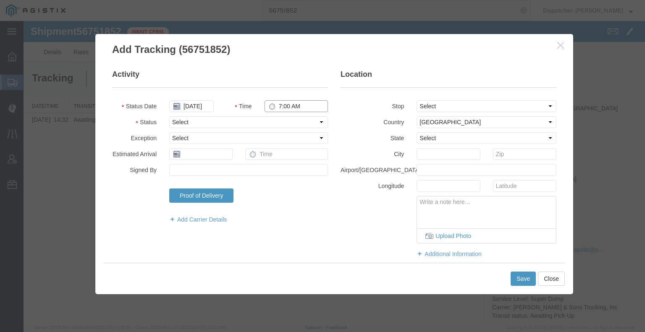
click at [279, 107] on input "7:00 AM" at bounding box center [295, 106] width 63 height 12
type input "9:00 AM"
click at [284, 122] on select "Select Arrival Notice Available Arrival Notice Imported Arrive at Delivery Loca…" at bounding box center [248, 122] width 159 height 12
click at [169, 116] on select "Select Arrival Notice Available Arrival Notice Imported Arrive at Delivery Loca…" at bounding box center [248, 122] width 159 height 12
click at [264, 120] on select "Select Arrival Notice Available Arrival Notice Imported Arrive at Delivery Loca…" at bounding box center [248, 122] width 159 height 12
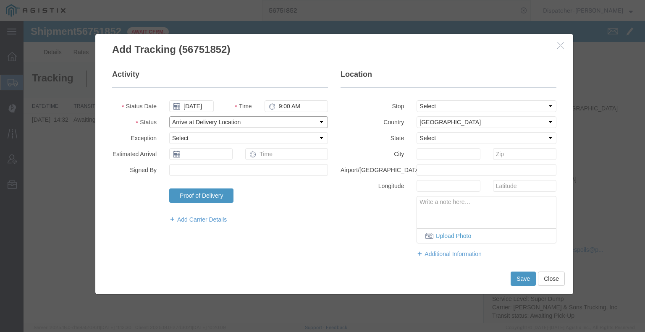
select select "ARVPULOC"
click at [169, 116] on select "Select Arrival Notice Available Arrival Notice Imported Arrive at Delivery Loca…" at bounding box center [248, 122] width 159 height 12
click at [523, 277] on button "Save" at bounding box center [522, 279] width 25 height 14
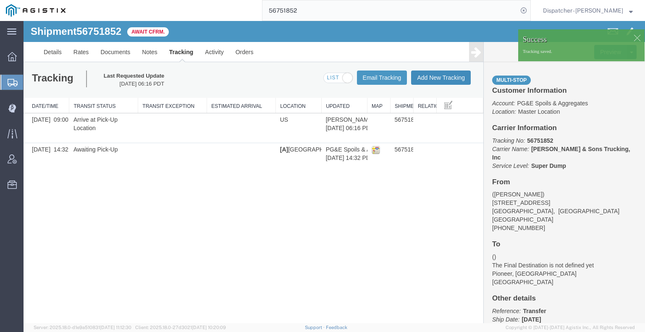
click at [436, 82] on button "Add New Tracking" at bounding box center [441, 78] width 60 height 14
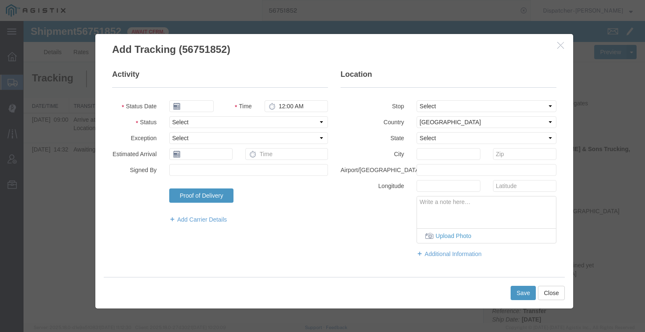
type input "[DATE]"
type input "7:00 AM"
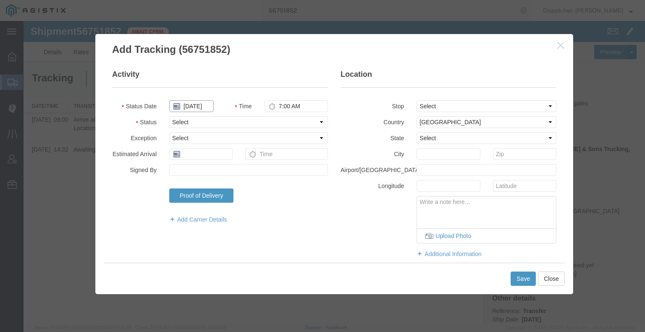
click at [201, 104] on input "[DATE]" at bounding box center [191, 106] width 44 height 12
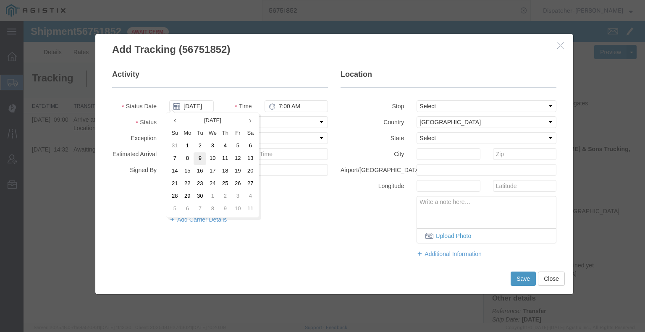
click at [196, 159] on td "9" at bounding box center [200, 158] width 13 height 13
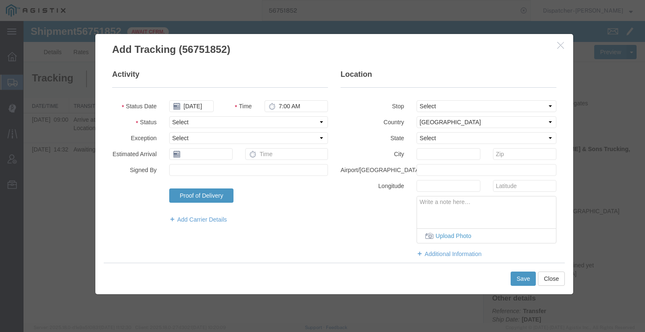
type input "[DATE]"
click at [277, 106] on input "7:00 AM" at bounding box center [295, 106] width 63 height 12
type input "9:30 AM"
click at [282, 120] on select "Select Arrival Notice Available Arrival Notice Imported Arrive at Delivery Loca…" at bounding box center [248, 122] width 159 height 12
select select "DELIVRED"
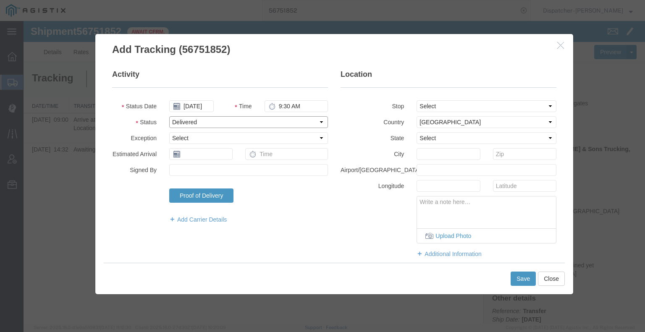
click at [169, 116] on select "Select Arrival Notice Available Arrival Notice Imported Arrive at Delivery Loca…" at bounding box center [248, 122] width 159 height 12
click at [524, 279] on button "Save" at bounding box center [522, 279] width 25 height 14
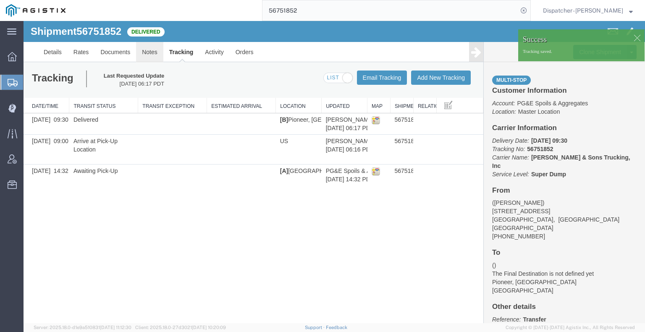
click at [148, 52] on link "Notes" at bounding box center [149, 52] width 27 height 20
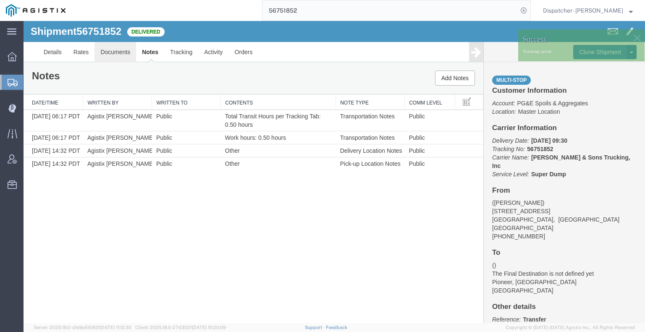
click at [116, 54] on link "Documents" at bounding box center [115, 52] width 42 height 20
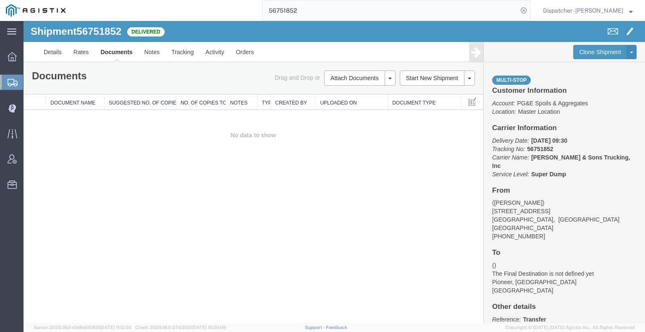
click at [84, 231] on div "Shipment 56751852 0 of 0 Delivered Details Rates Documents Notes Tracking Activ…" at bounding box center [334, 172] width 621 height 302
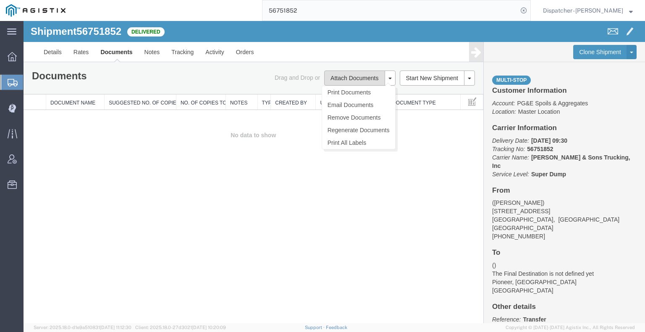
click at [346, 75] on button "Attach Documents" at bounding box center [354, 78] width 60 height 15
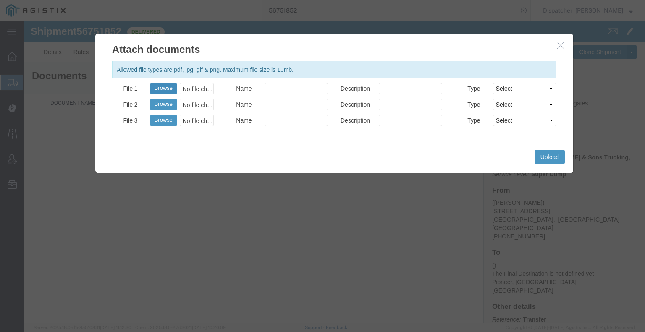
click at [166, 89] on button "Browse" at bounding box center [163, 89] width 26 height 12
type input "C:\fakepath\56751852trktag.pdf"
click at [542, 160] on button "Upload" at bounding box center [549, 157] width 30 height 14
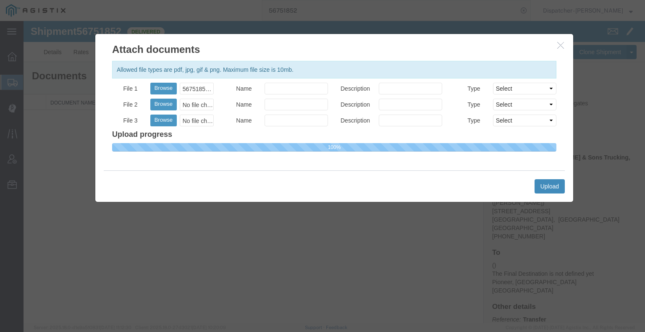
select select
